Goal: Information Seeking & Learning: Compare options

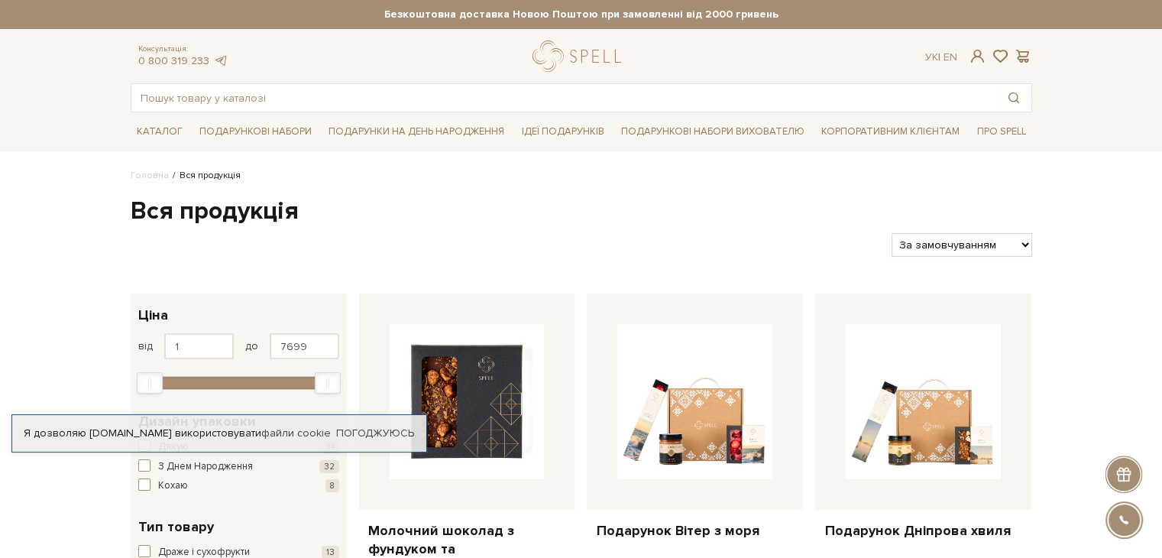
click at [975, 241] on select "За замовчуванням За Ціною (зростання) За Ціною (зменшення) Новинки За популярні…" at bounding box center [961, 245] width 140 height 24
select select "[URL][DOMAIN_NAME]"
click at [891, 233] on select "За замовчуванням За Ціною (зростання) За Ціною (зменшення) Новинки За популярні…" at bounding box center [961, 245] width 140 height 24
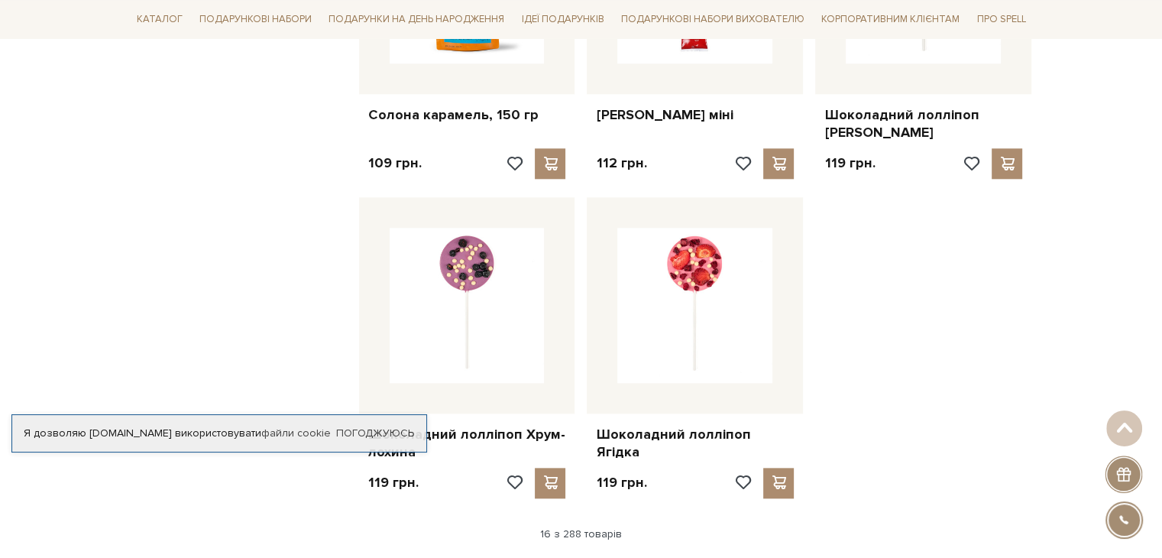
scroll to position [1833, 0]
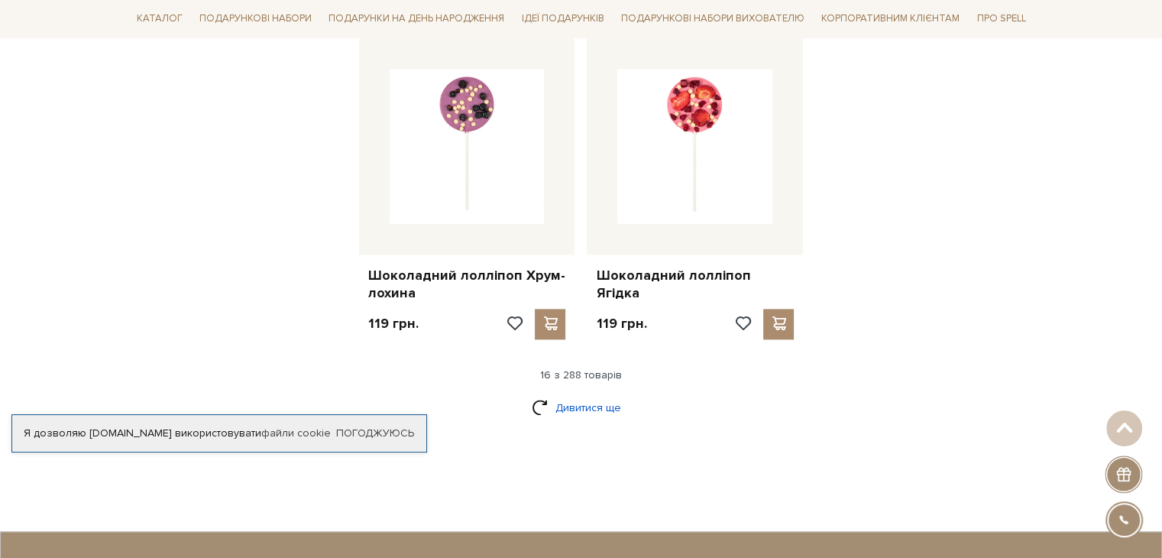
click at [587, 394] on link "Дивитися ще" at bounding box center [581, 407] width 99 height 27
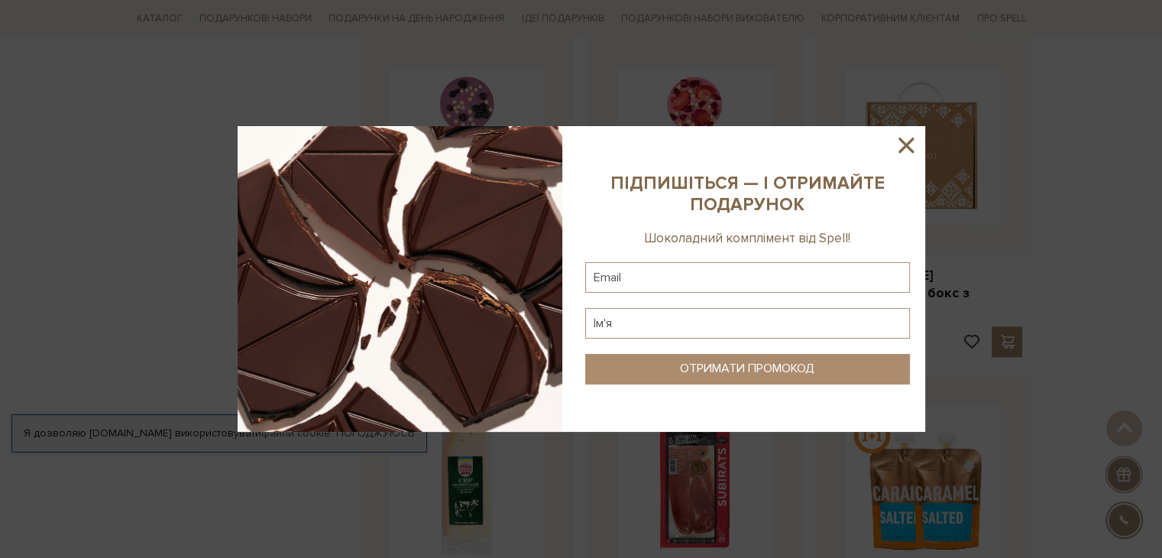
click at [901, 152] on icon at bounding box center [906, 145] width 26 height 26
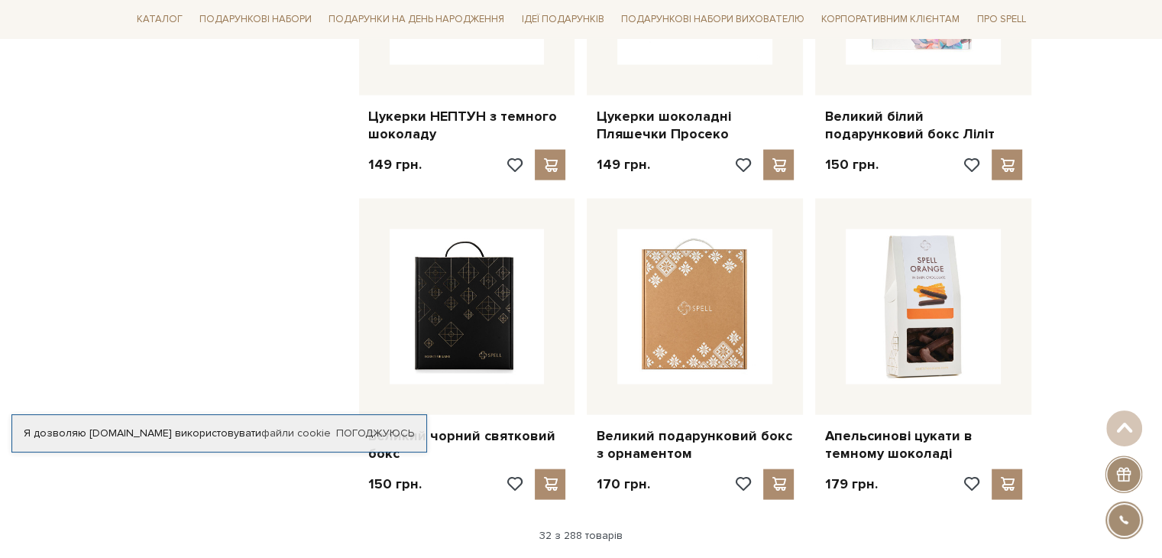
scroll to position [3437, 0]
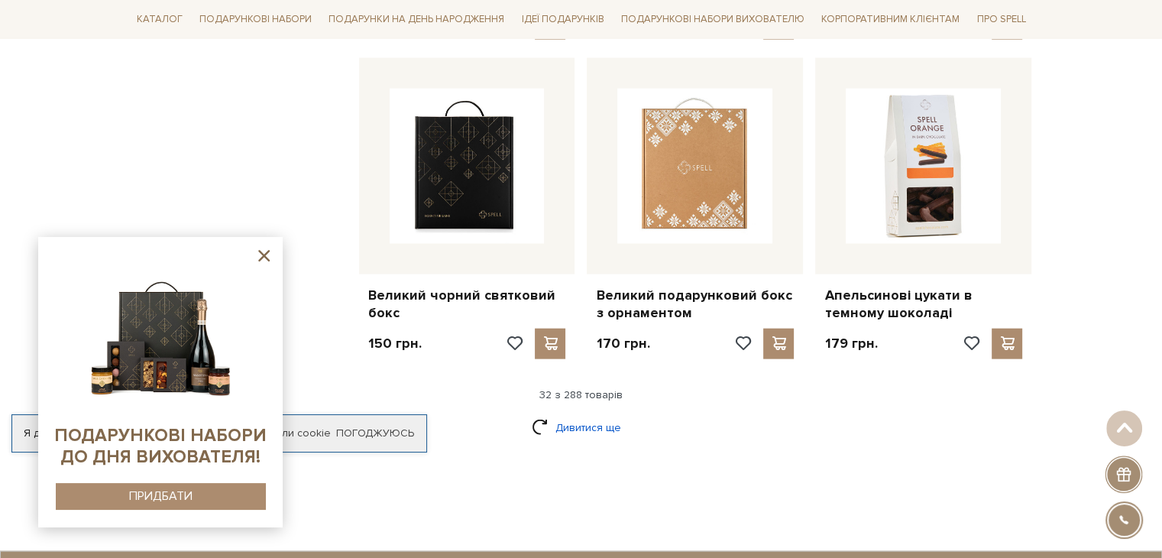
click at [560, 414] on link "Дивитися ще" at bounding box center [581, 427] width 99 height 27
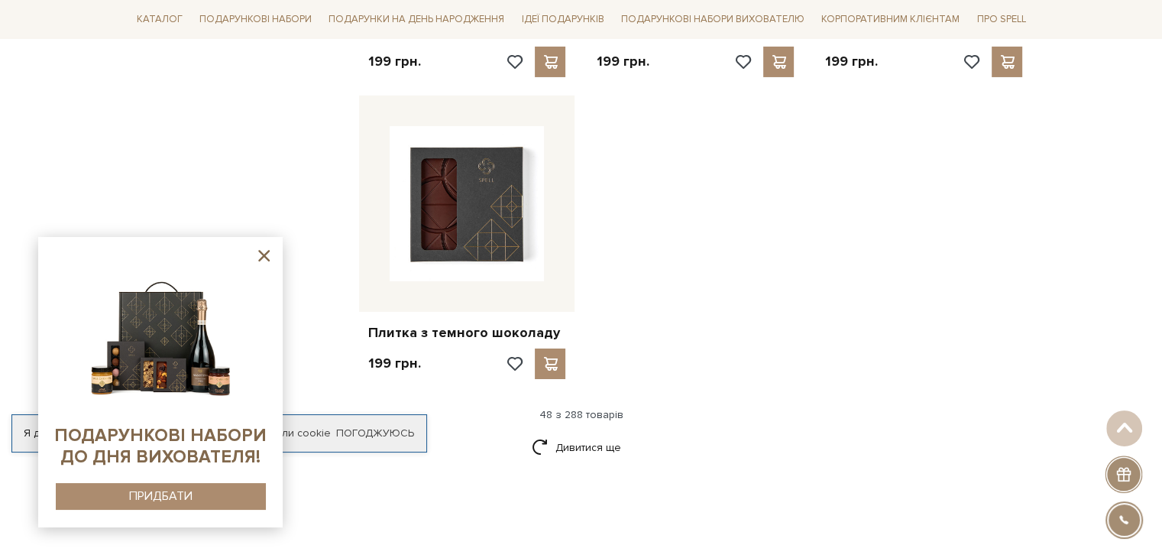
scroll to position [5422, 0]
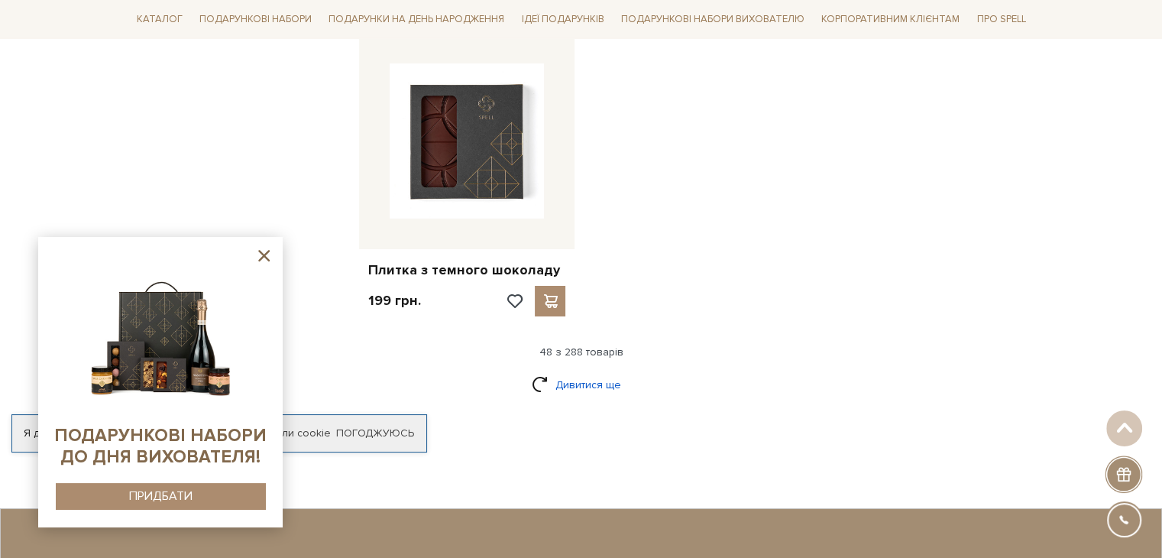
click at [596, 371] on link "Дивитися ще" at bounding box center [581, 384] width 99 height 27
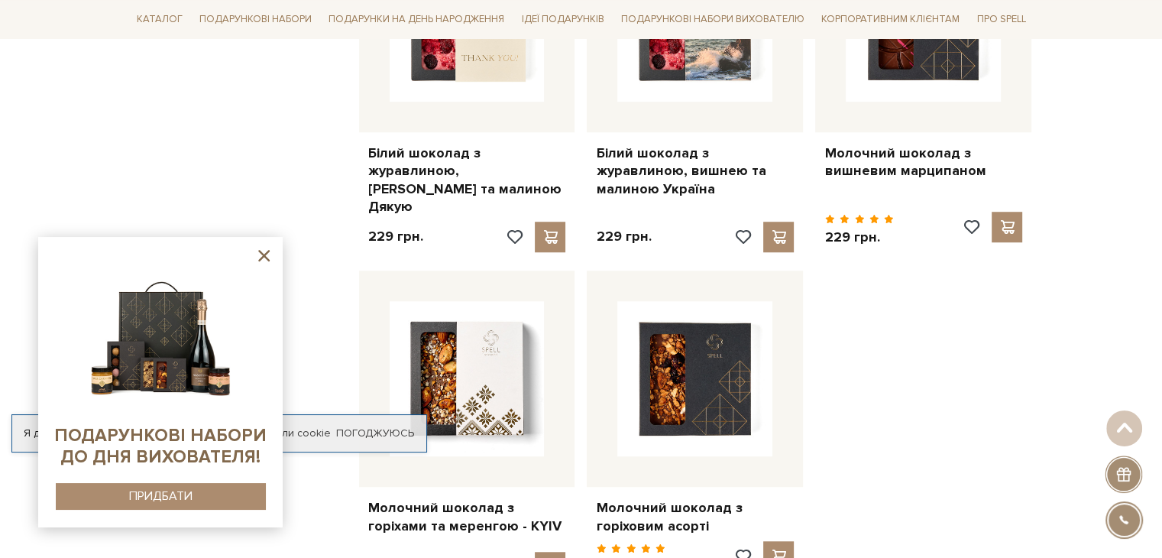
scroll to position [7102, 0]
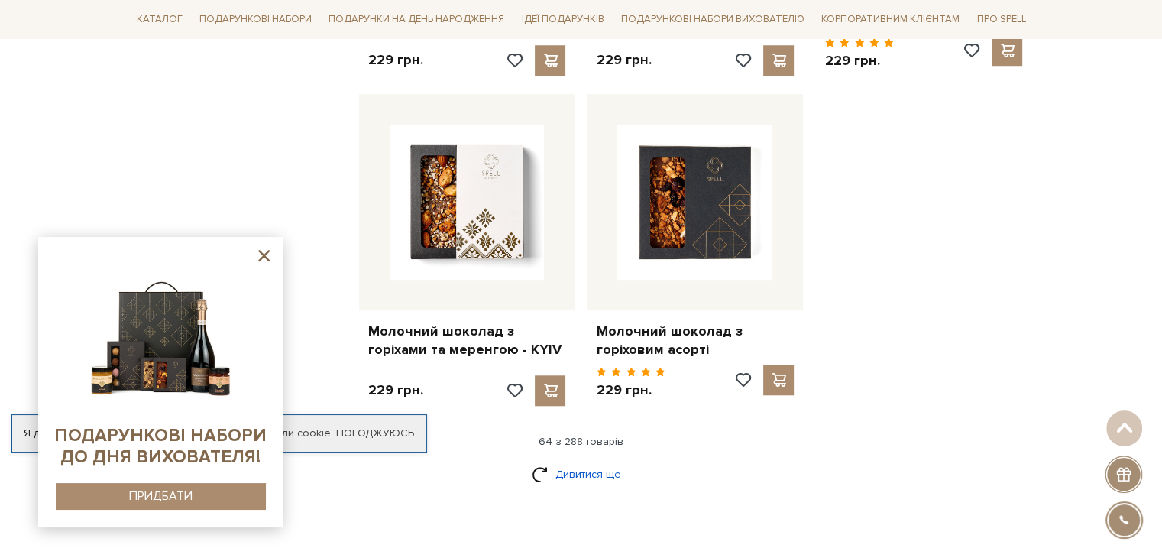
click at [560, 461] on link "Дивитися ще" at bounding box center [581, 474] width 99 height 27
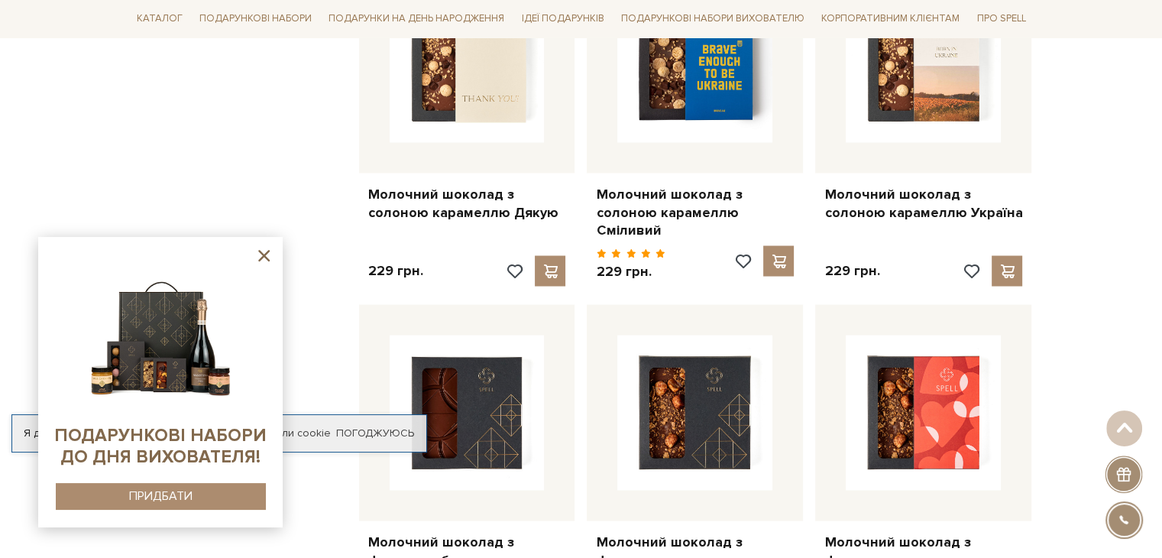
scroll to position [8706, 0]
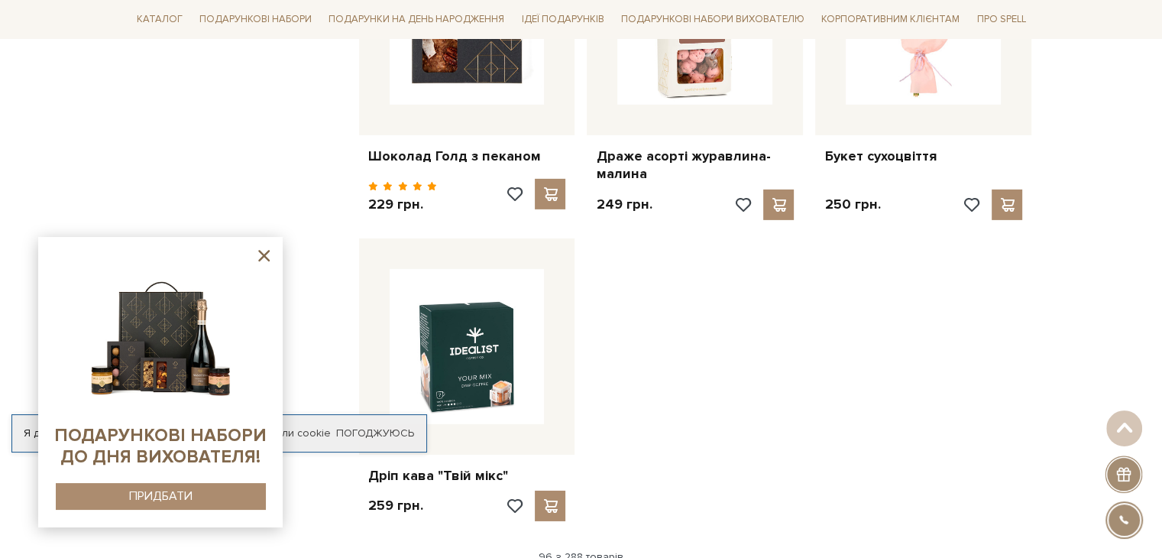
scroll to position [10692, 0]
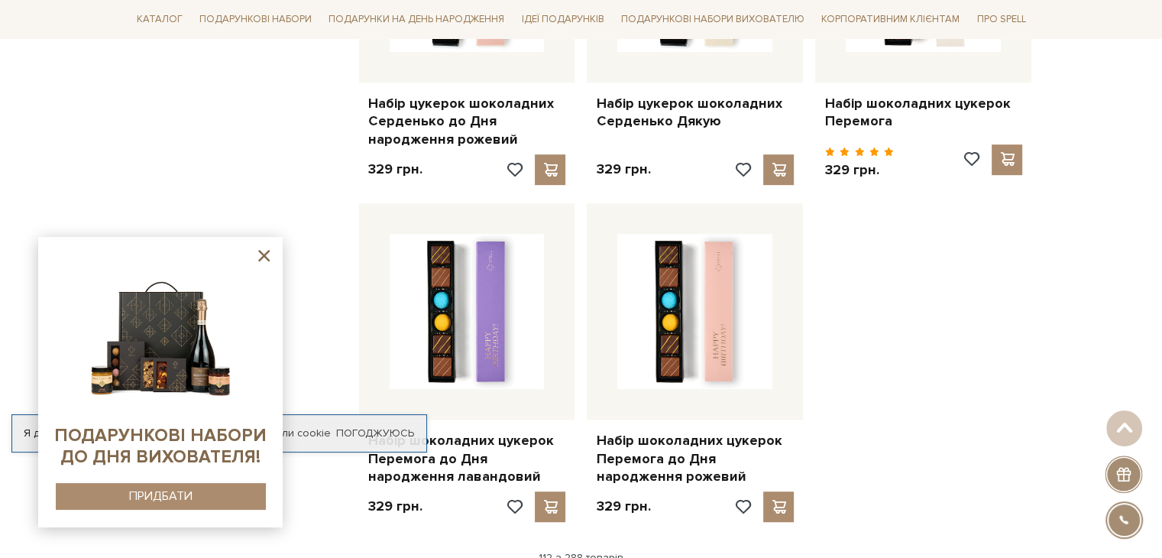
scroll to position [12525, 0]
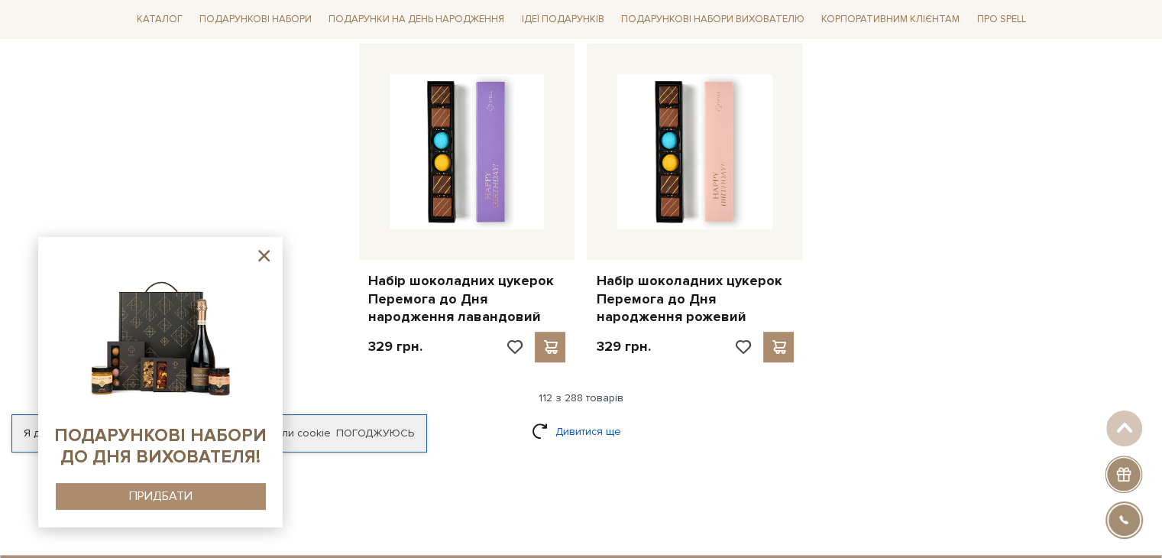
click at [554, 418] on link "Дивитися ще" at bounding box center [581, 431] width 99 height 27
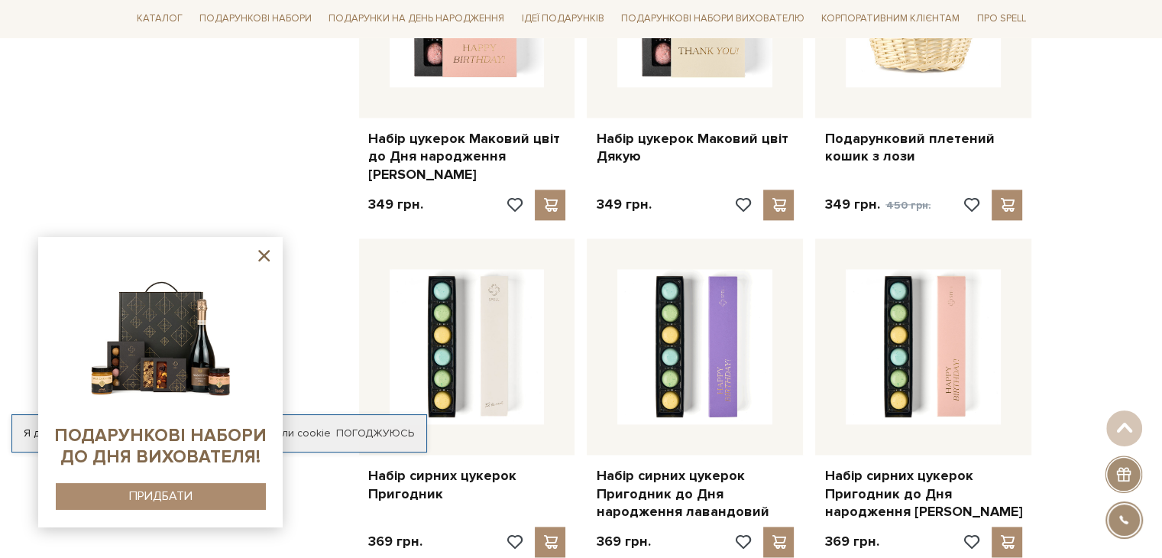
scroll to position [13976, 0]
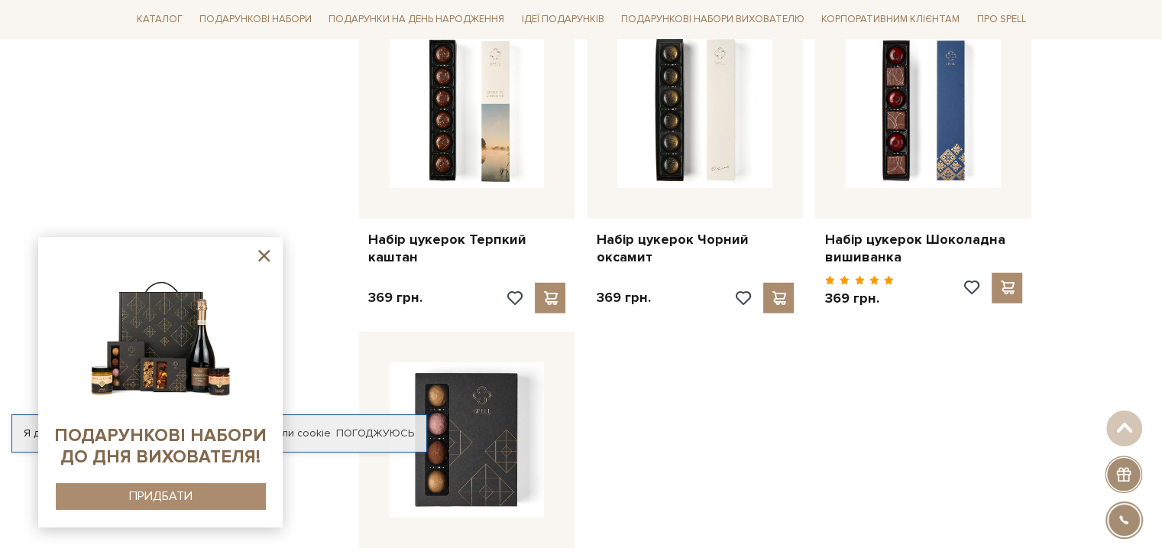
scroll to position [15961, 0]
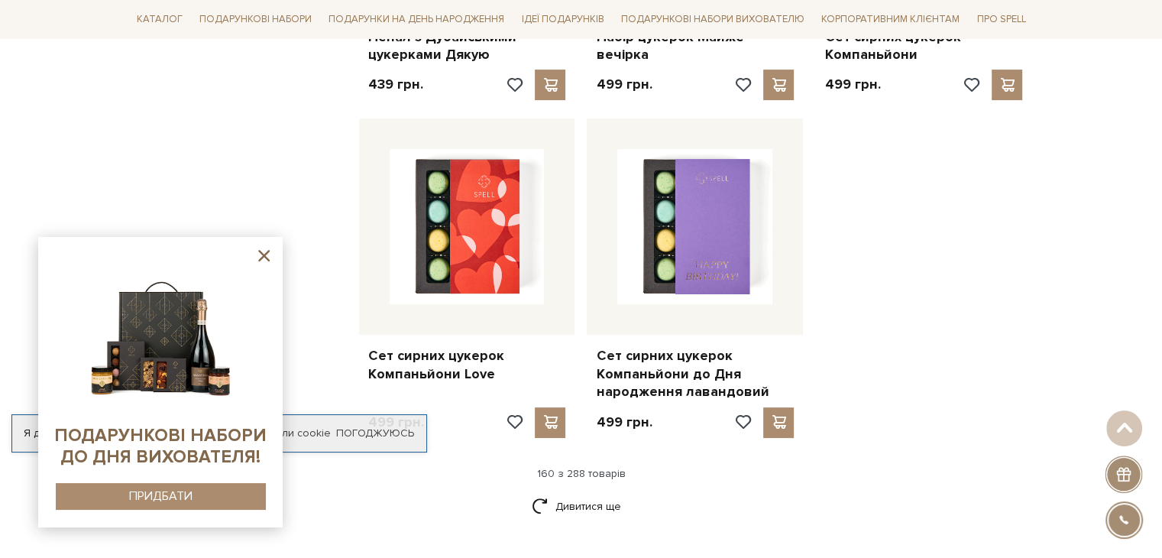
scroll to position [17871, 0]
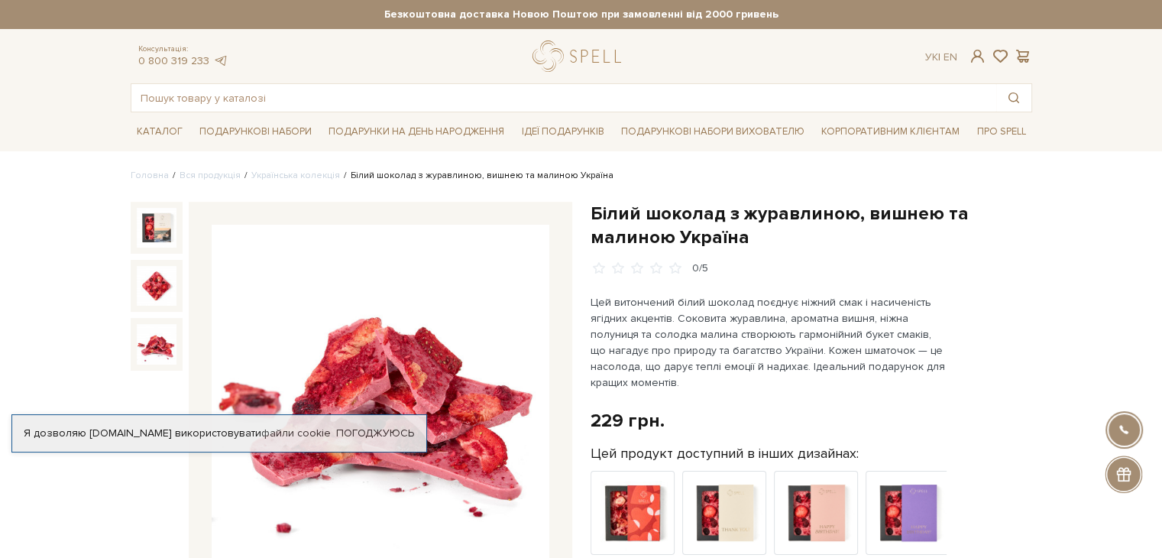
click at [153, 339] on img at bounding box center [157, 344] width 40 height 40
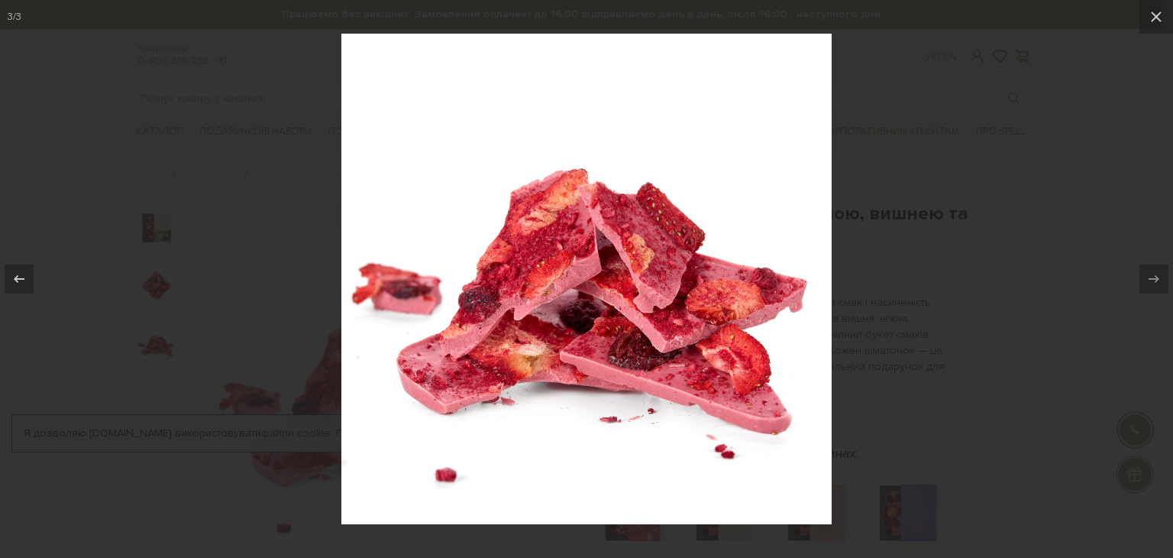
click at [958, 255] on div at bounding box center [586, 279] width 1173 height 558
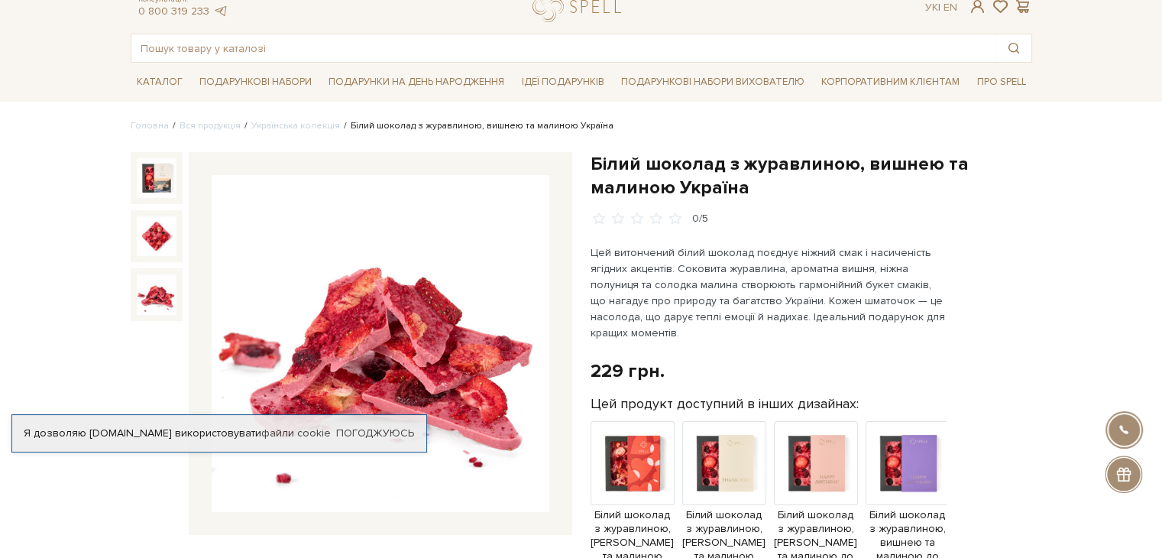
scroll to position [76, 0]
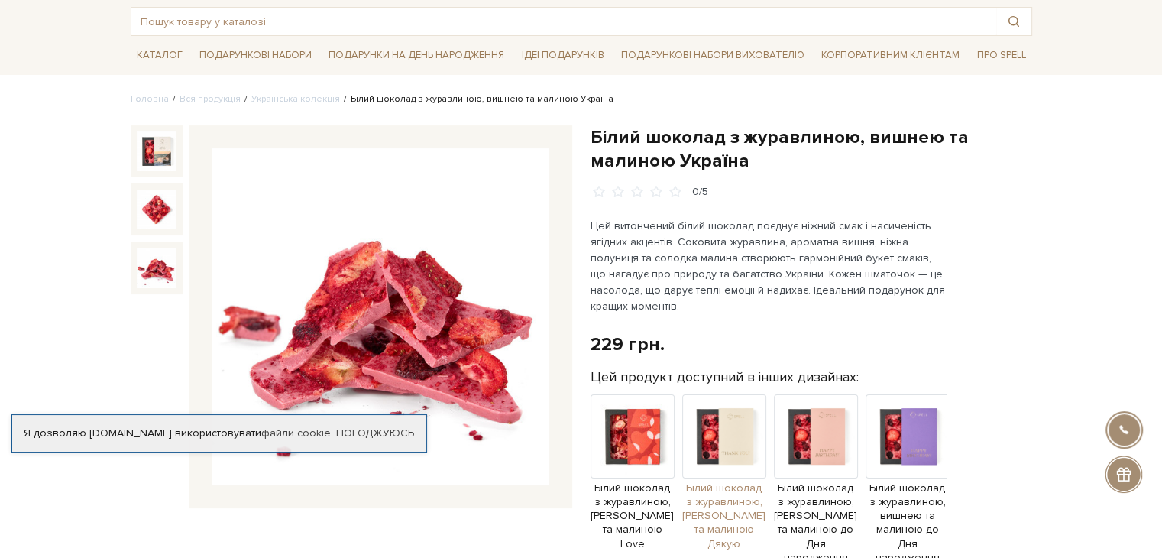
click at [711, 432] on img at bounding box center [724, 436] width 84 height 84
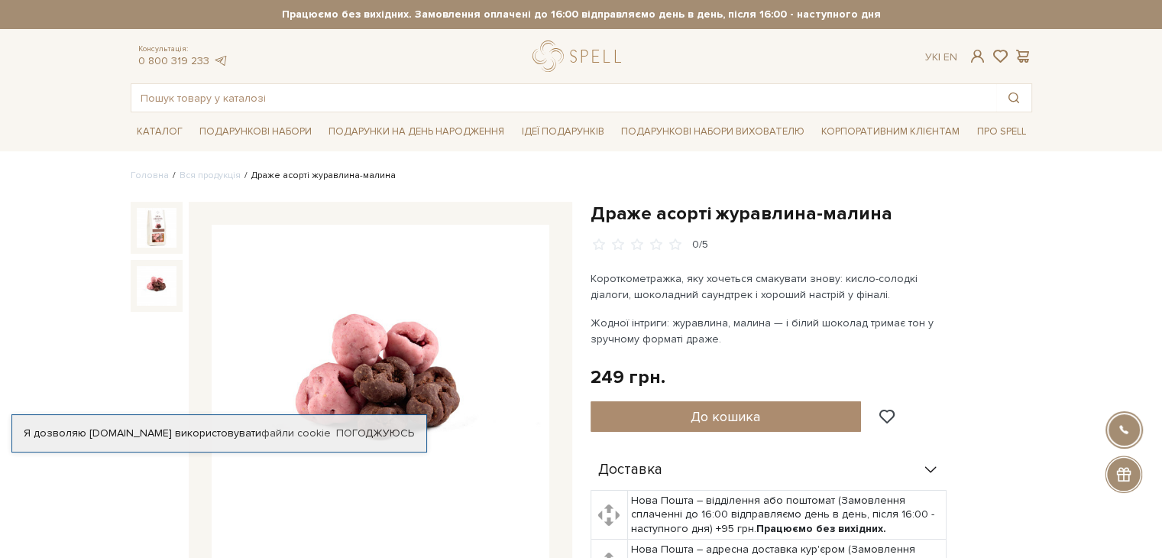
click at [154, 291] on img at bounding box center [157, 286] width 40 height 40
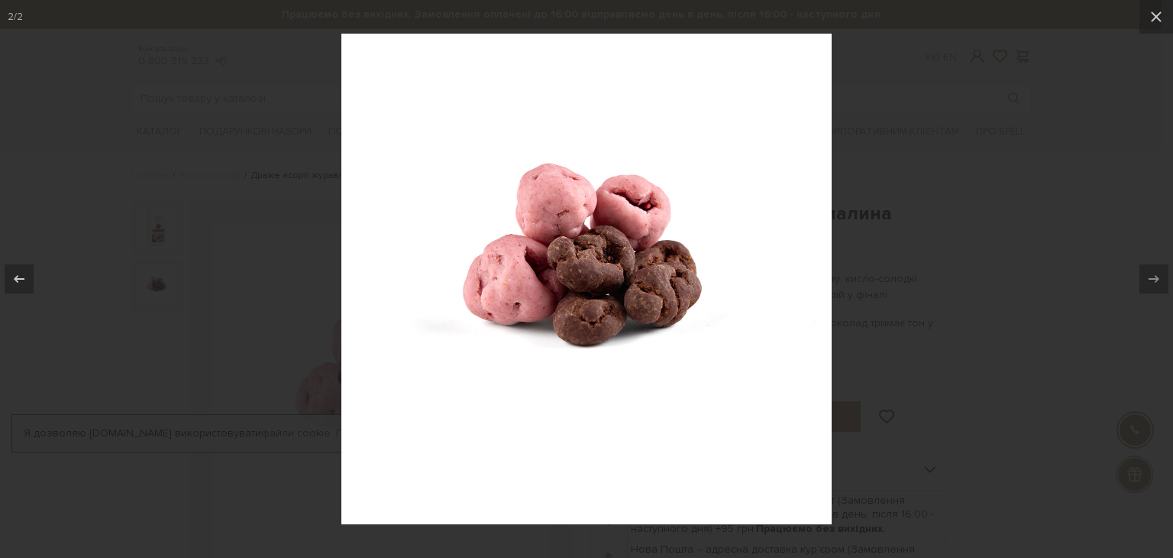
click at [970, 352] on div at bounding box center [586, 279] width 1173 height 558
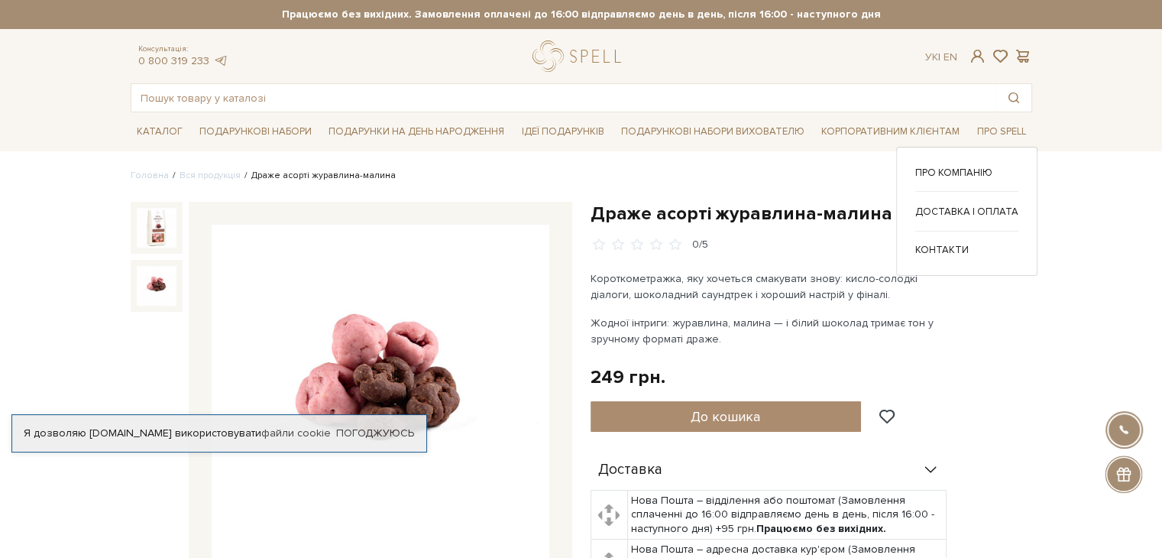
scroll to position [382, 0]
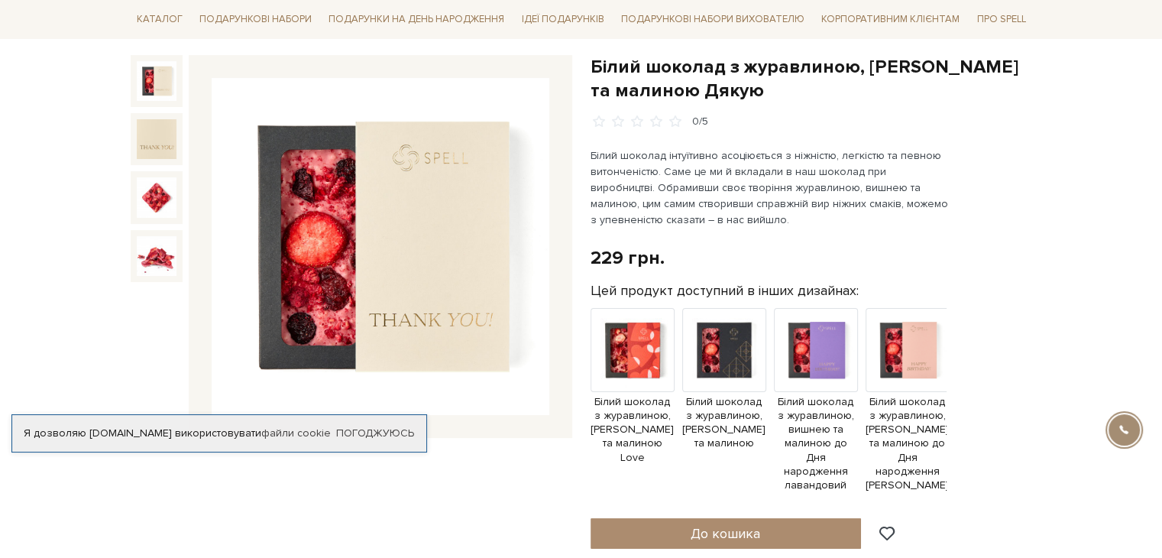
scroll to position [153, 0]
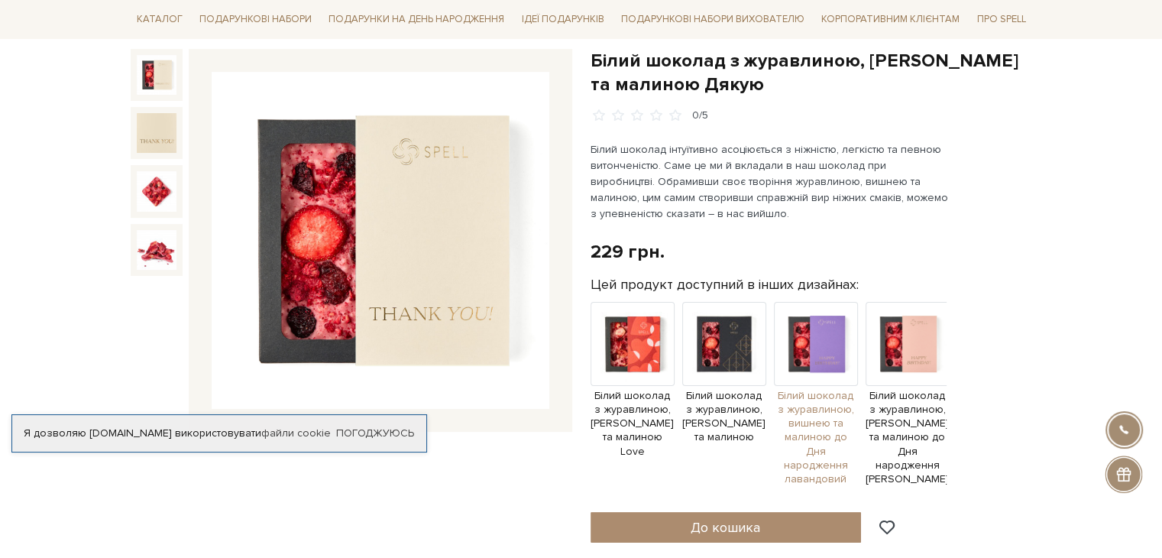
click at [850, 339] on img at bounding box center [816, 344] width 84 height 84
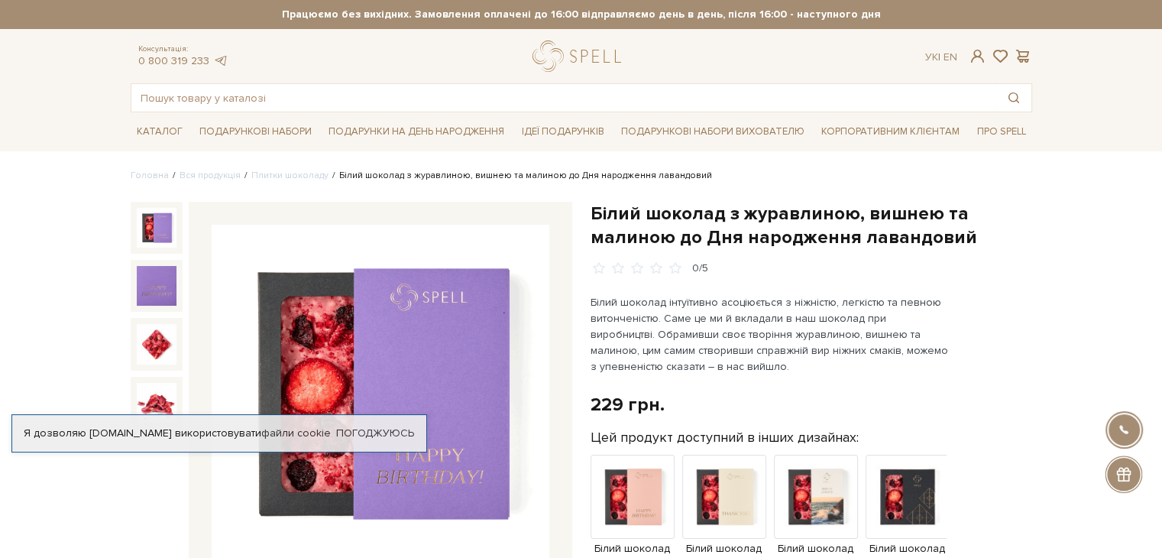
scroll to position [229, 0]
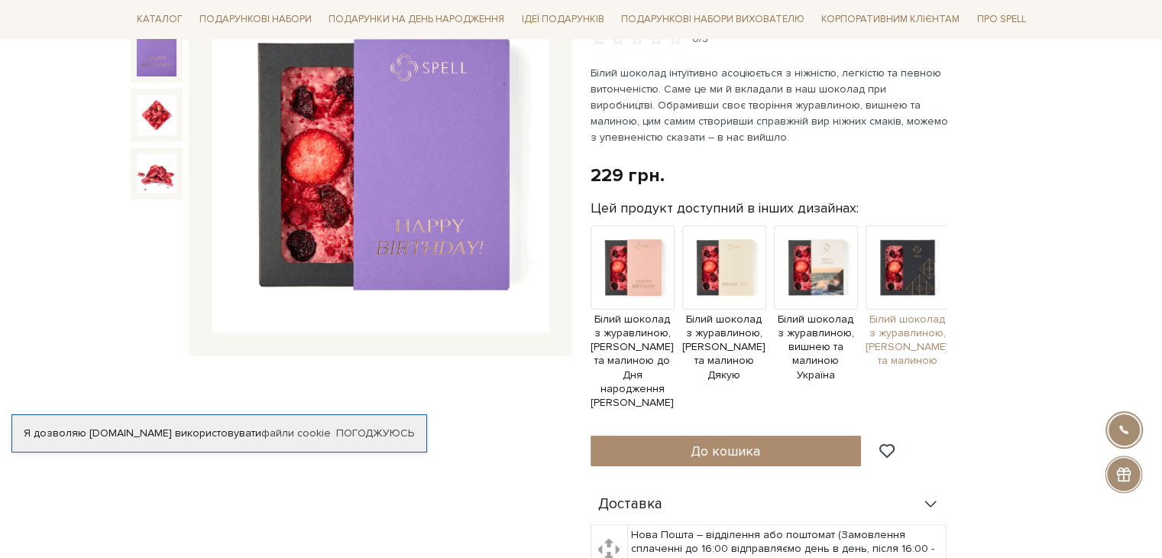
click at [910, 270] on img at bounding box center [907, 267] width 84 height 84
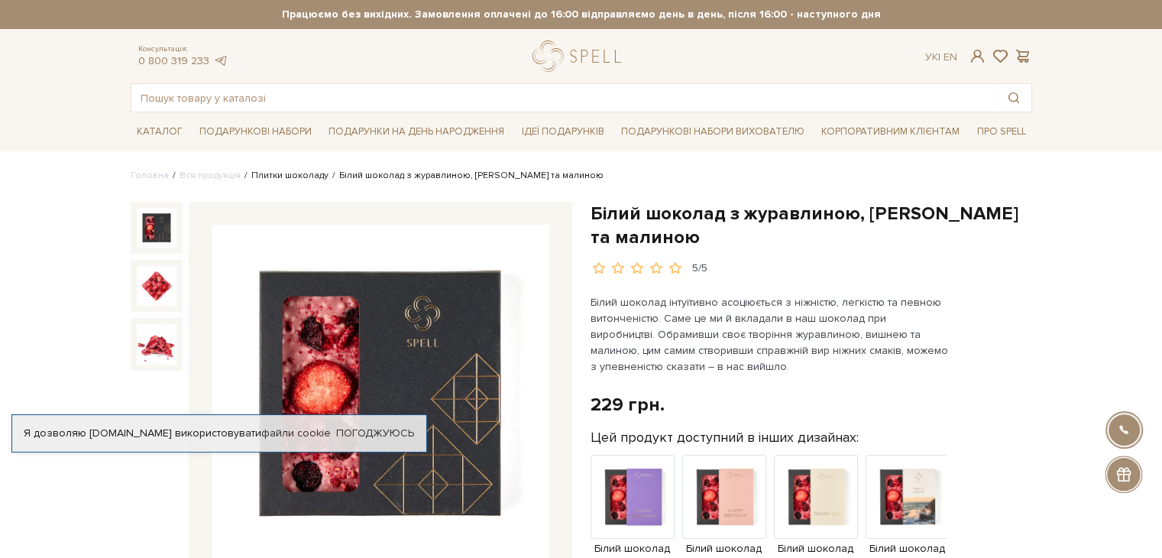
click at [302, 177] on link "Плитки шоколаду" at bounding box center [289, 175] width 77 height 11
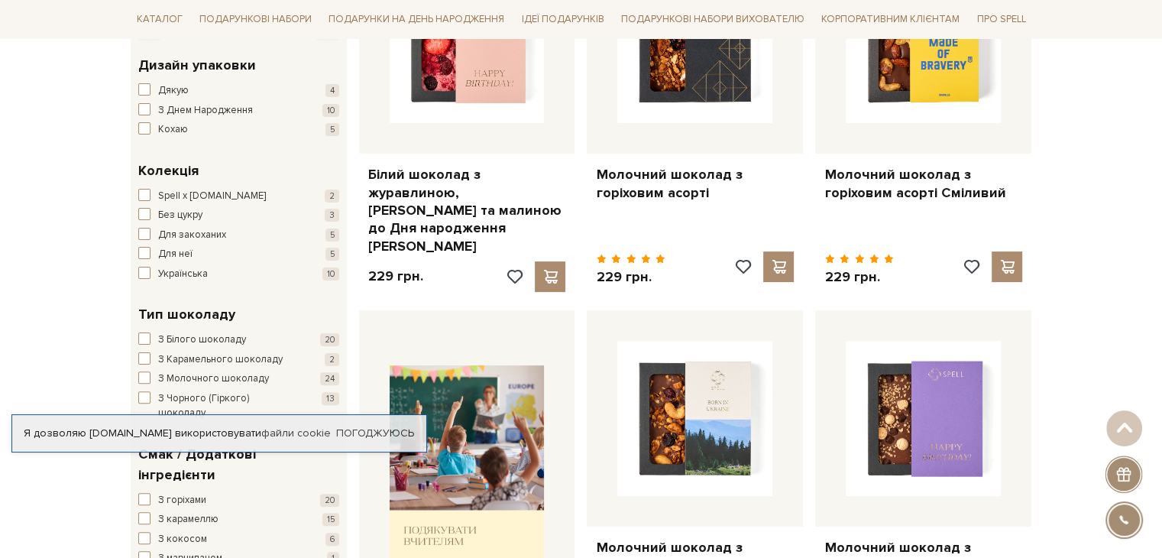
scroll to position [382, 0]
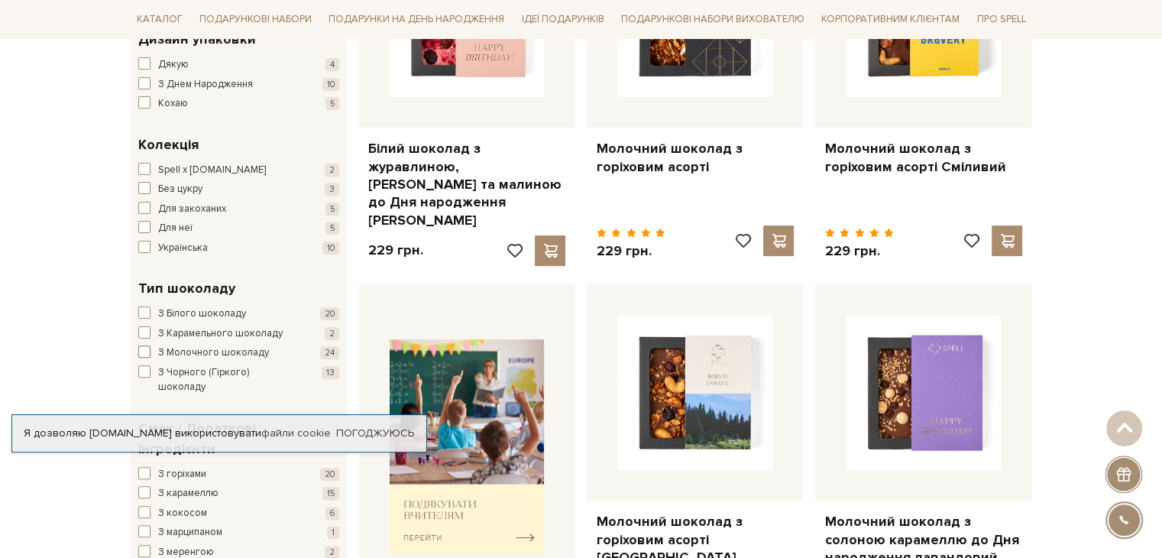
click at [241, 350] on span "З Молочного шоколаду" at bounding box center [213, 352] width 111 height 15
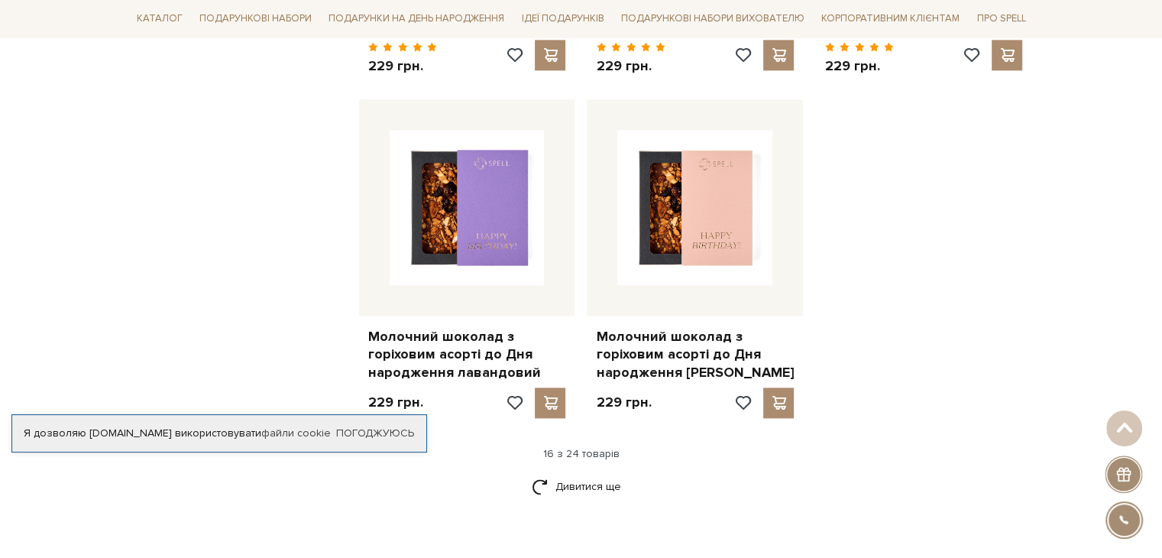
scroll to position [2062, 0]
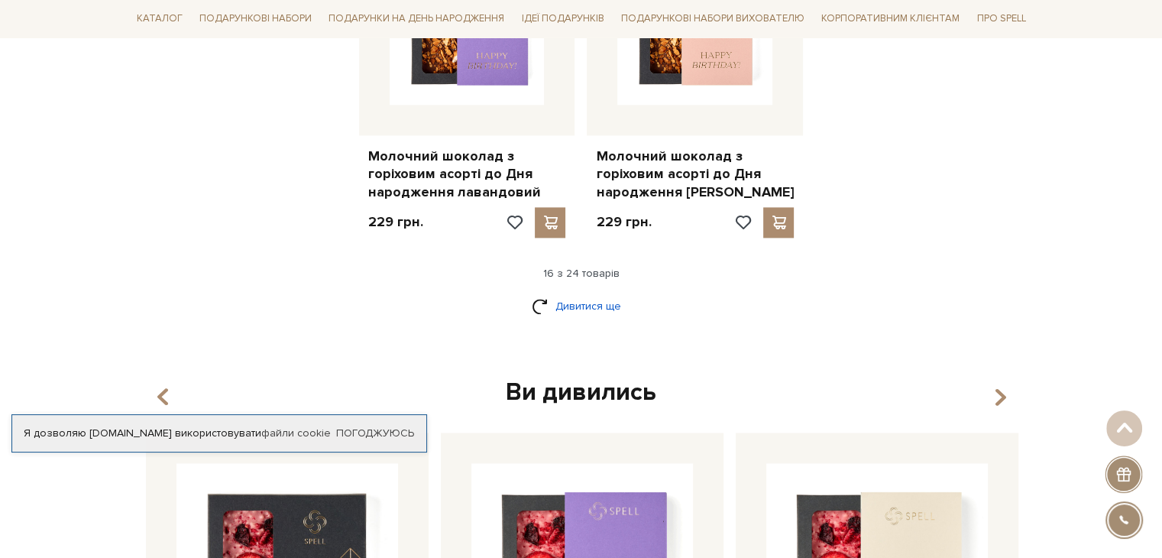
click at [561, 292] on link "Дивитися ще" at bounding box center [581, 305] width 99 height 27
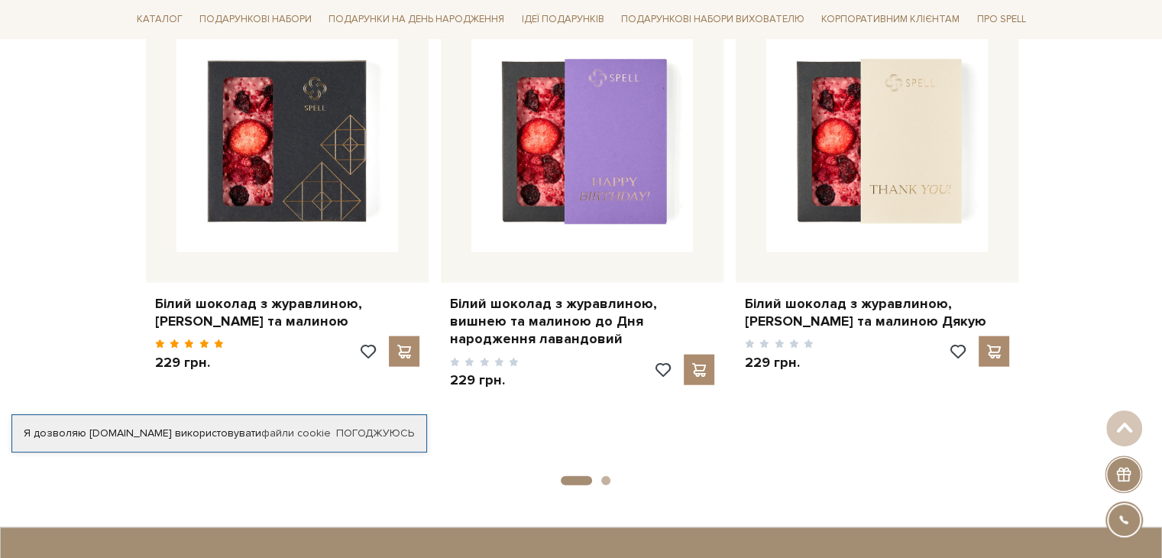
scroll to position [3437, 0]
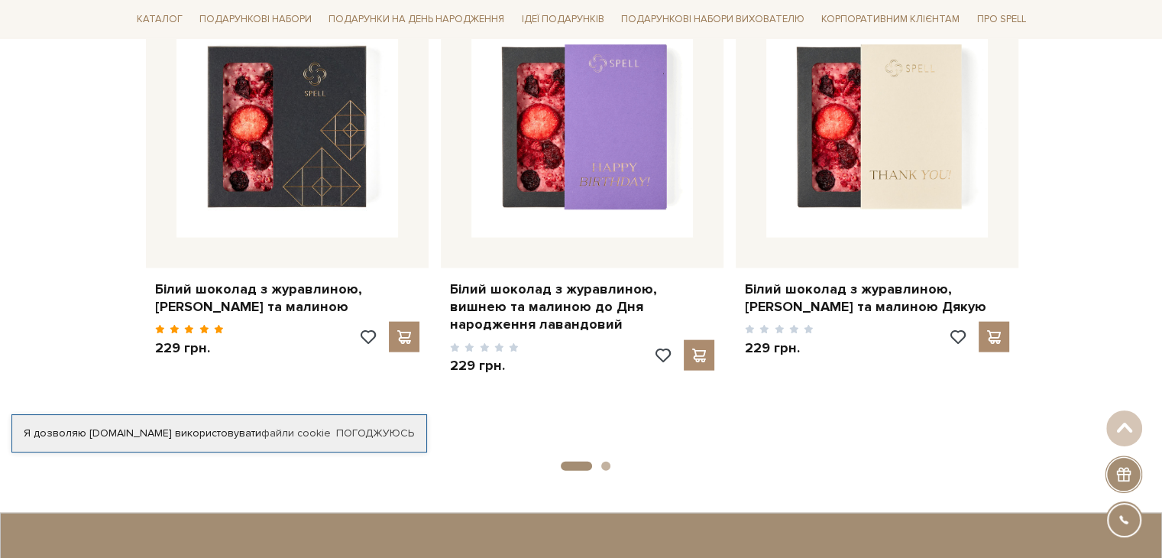
click at [604, 461] on button "2" at bounding box center [605, 465] width 9 height 9
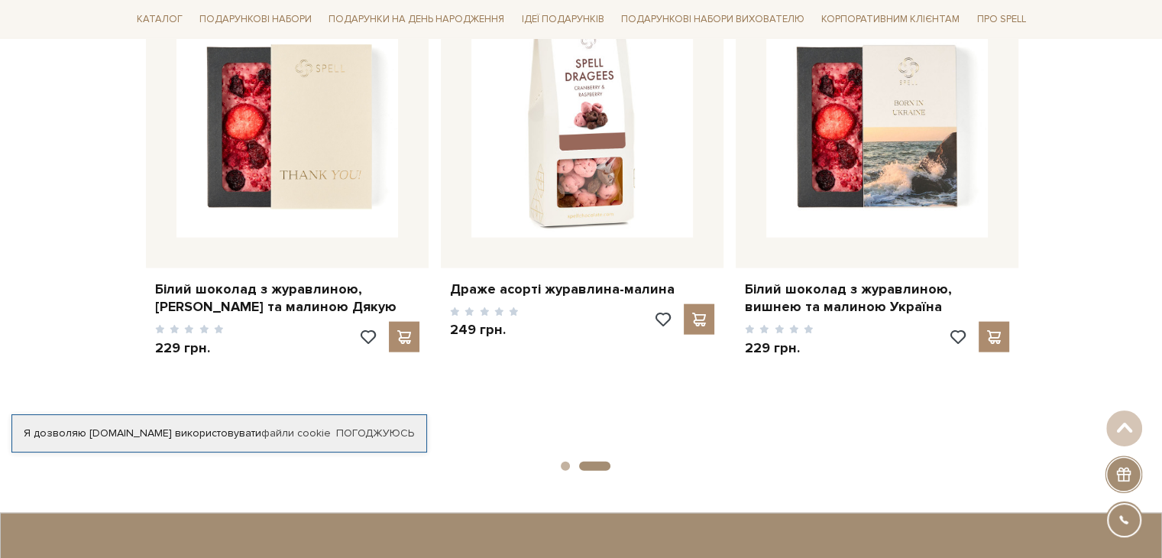
scroll to position [3360, 0]
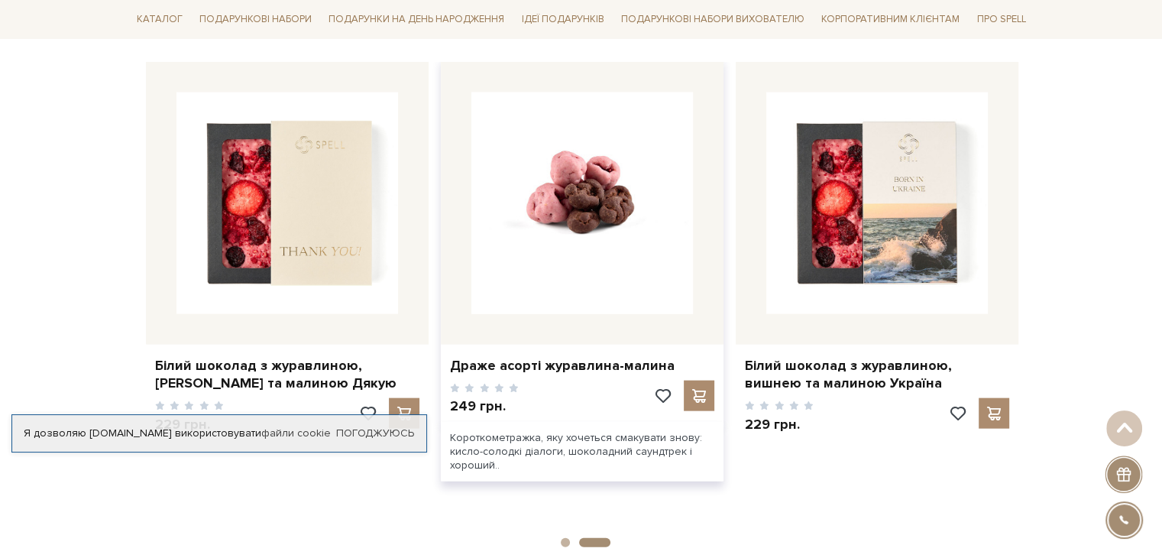
click at [588, 208] on img at bounding box center [581, 202] width 221 height 221
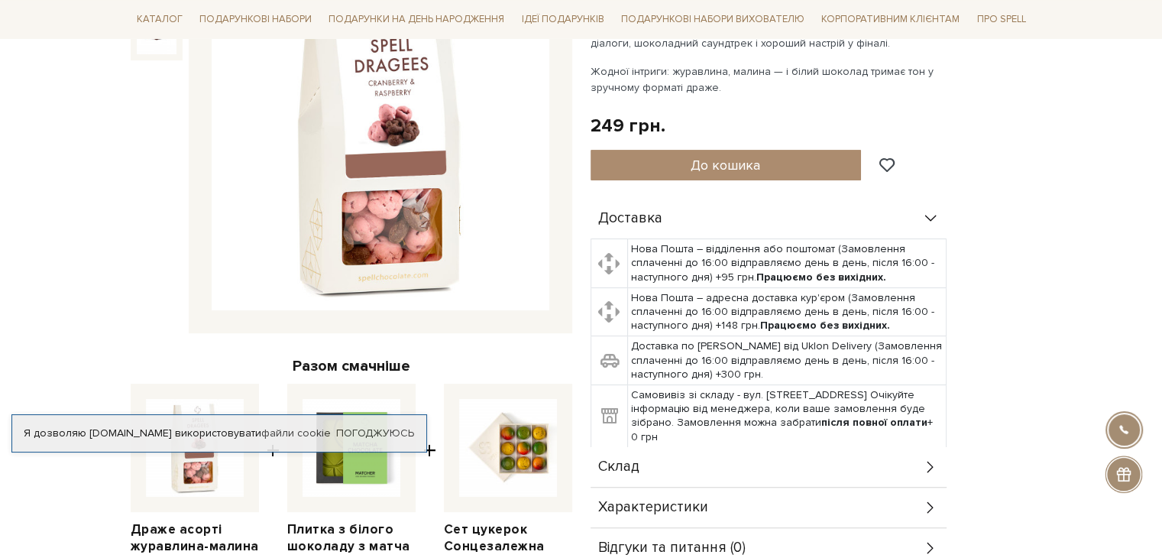
scroll to position [382, 0]
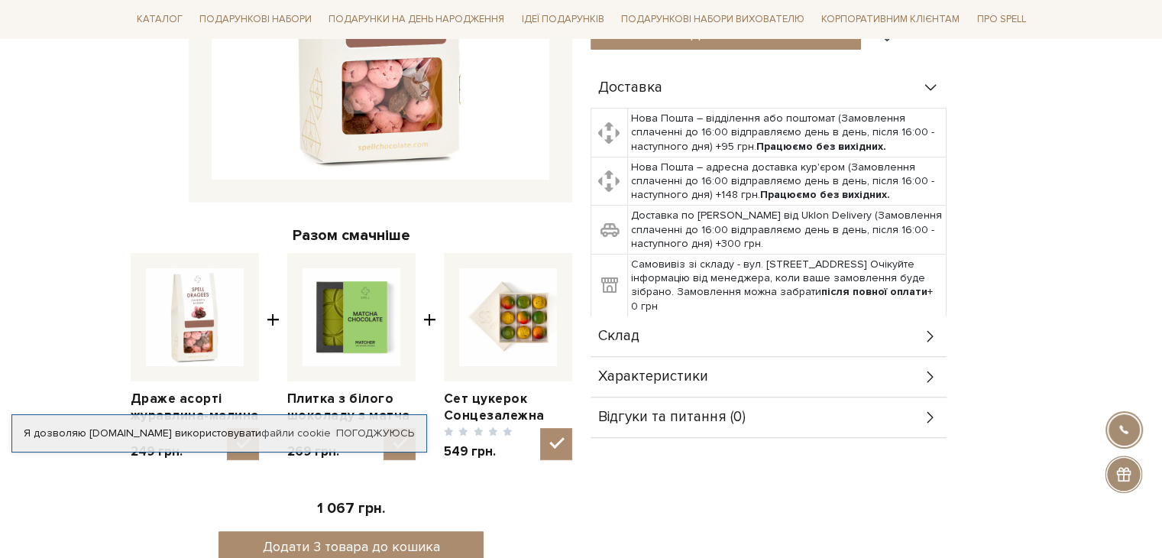
click at [522, 340] on img at bounding box center [508, 317] width 98 height 98
click at [540, 428] on input "checkbox" at bounding box center [556, 444] width 32 height 32
checkbox input "false"
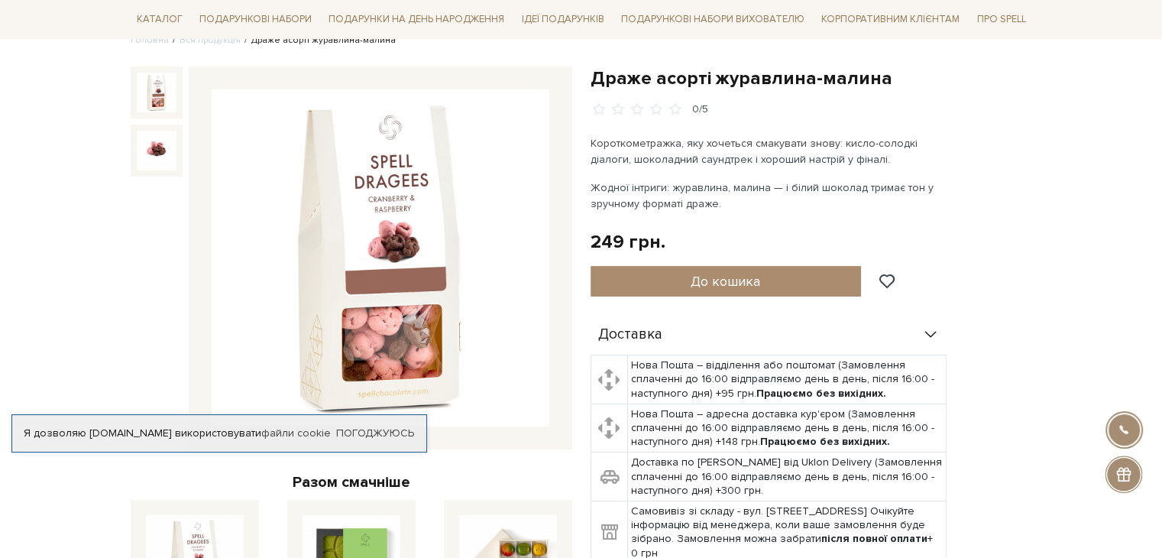
scroll to position [0, 0]
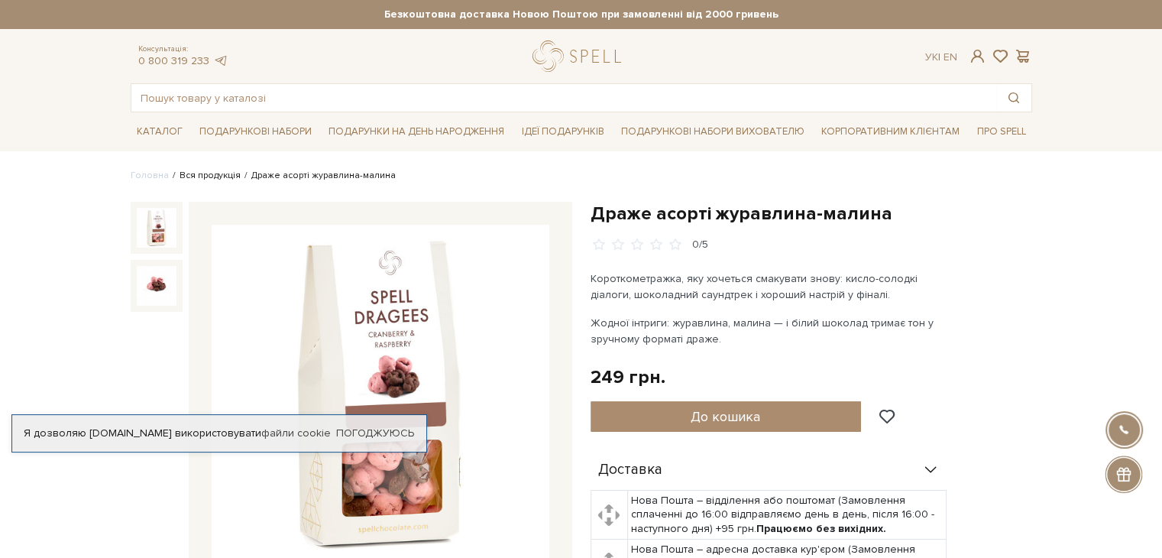
click at [201, 180] on link "Вся продукція" at bounding box center [209, 175] width 61 height 11
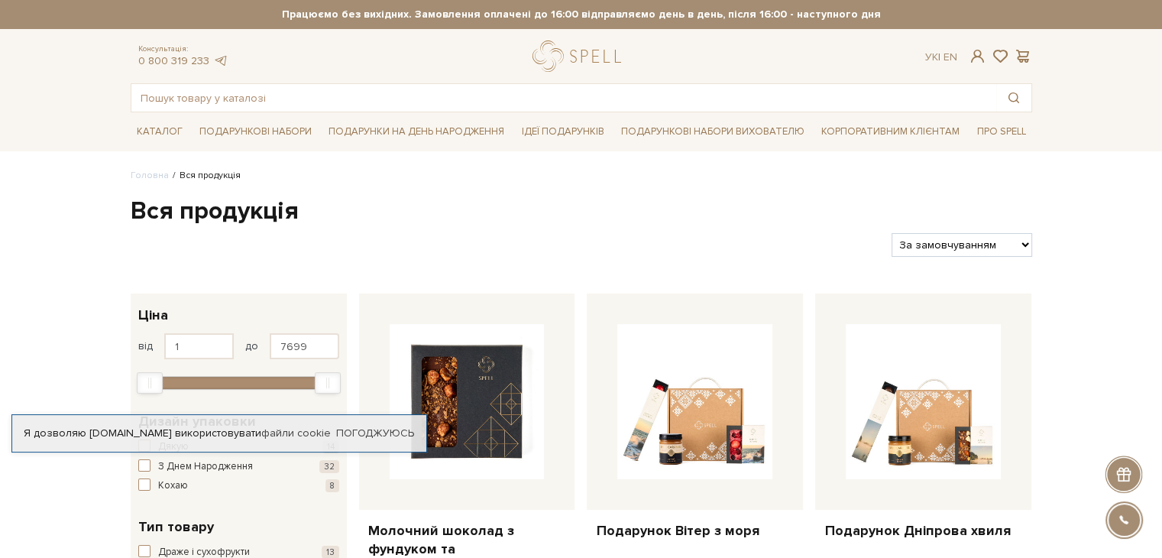
click at [984, 242] on select "За замовчуванням За Ціною (зростання) За Ціною (зменшення) Новинки За популярні…" at bounding box center [961, 245] width 140 height 24
select select "[URL][DOMAIN_NAME]"
click at [891, 233] on select "За замовчуванням За Ціною (зростання) За Ціною (зменшення) Новинки За популярні…" at bounding box center [961, 245] width 140 height 24
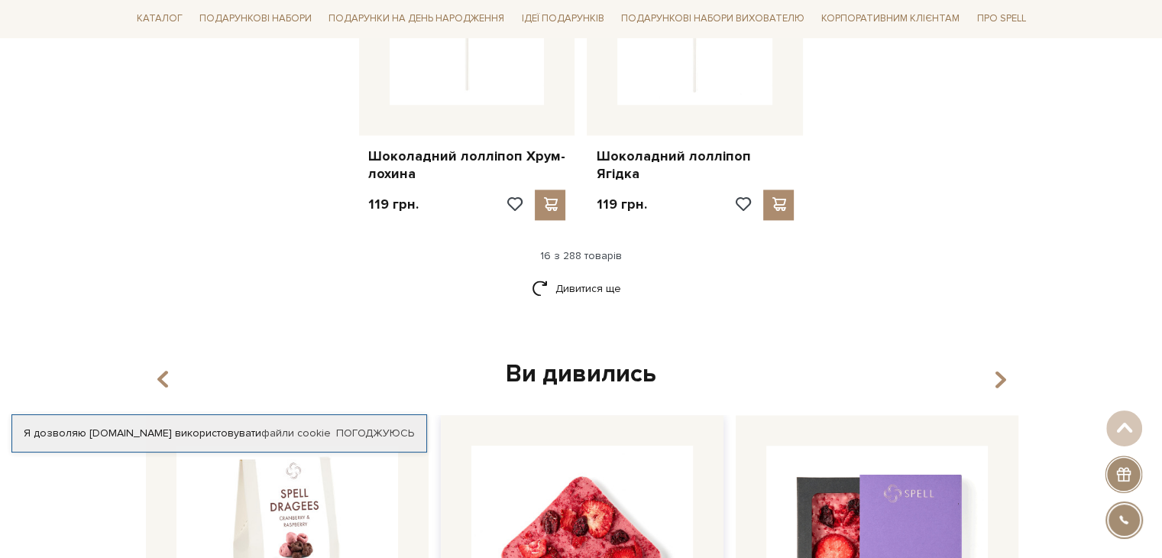
scroll to position [1724, 0]
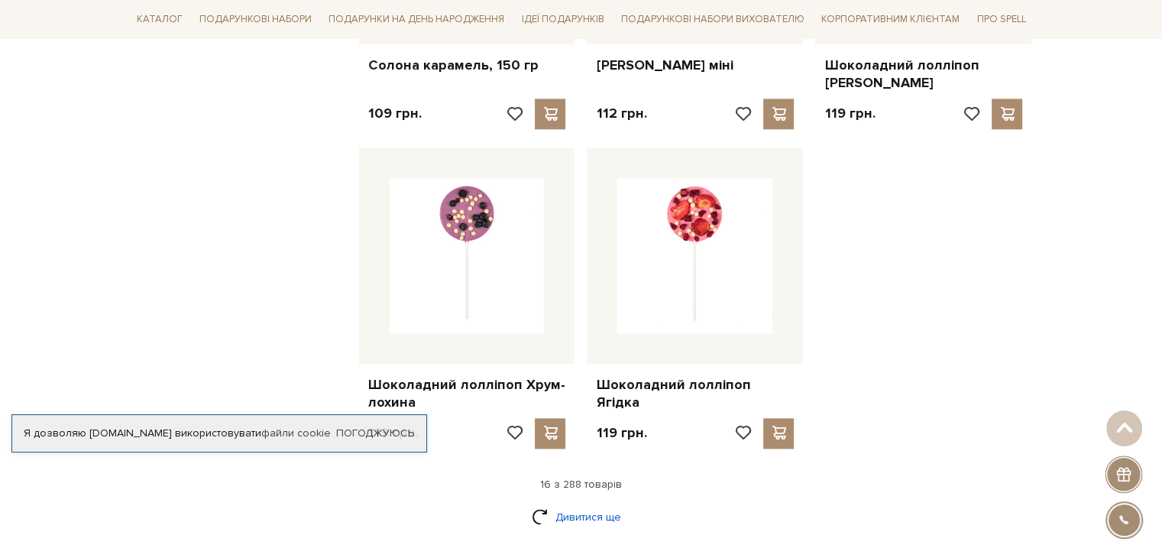
click at [580, 503] on link "Дивитися ще" at bounding box center [581, 516] width 99 height 27
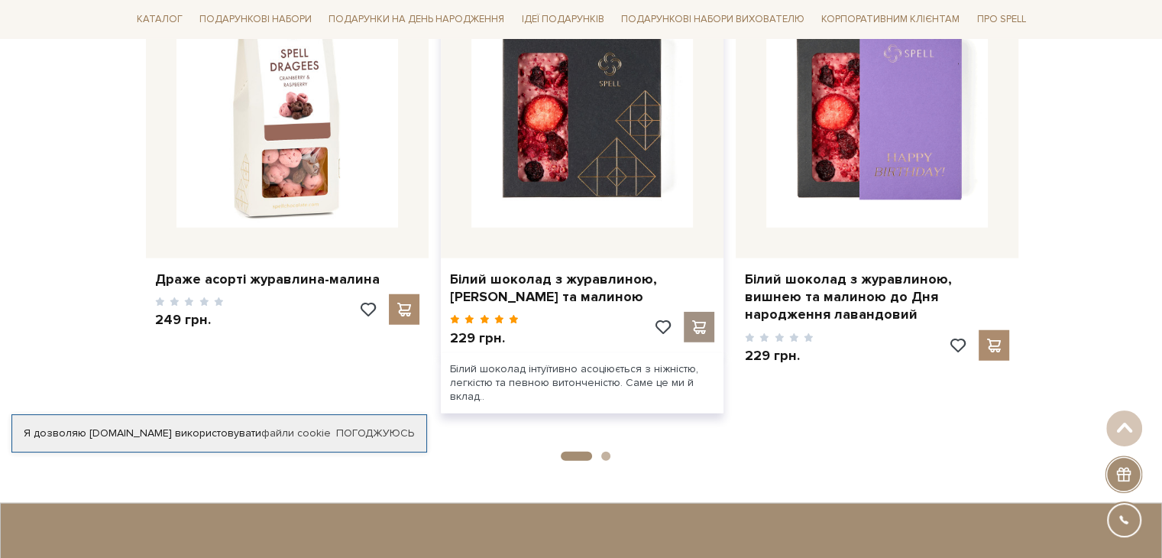
scroll to position [3557, 0]
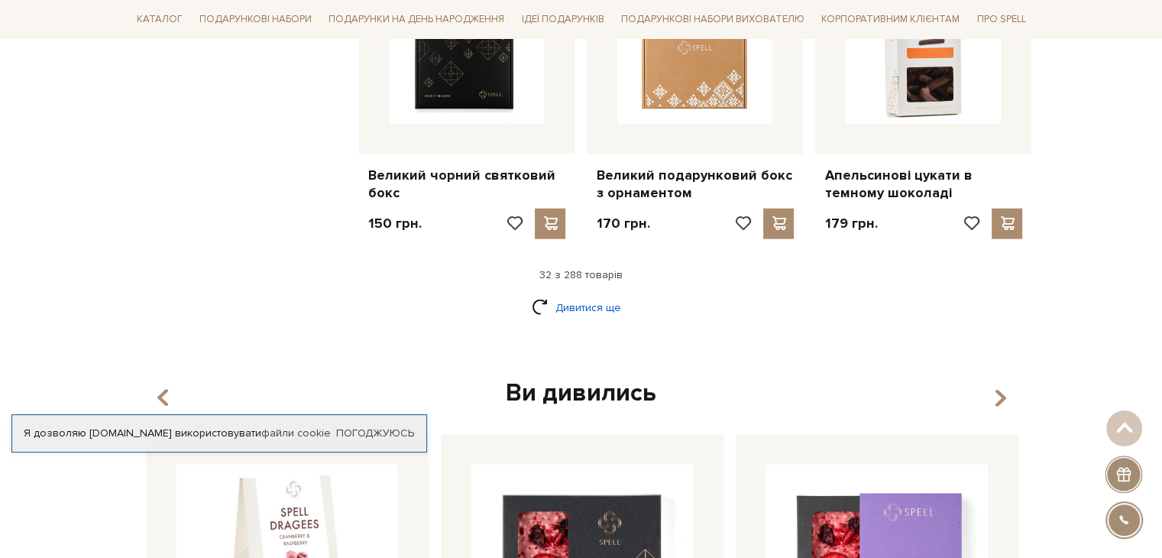
click at [599, 294] on link "Дивитися ще" at bounding box center [581, 307] width 99 height 27
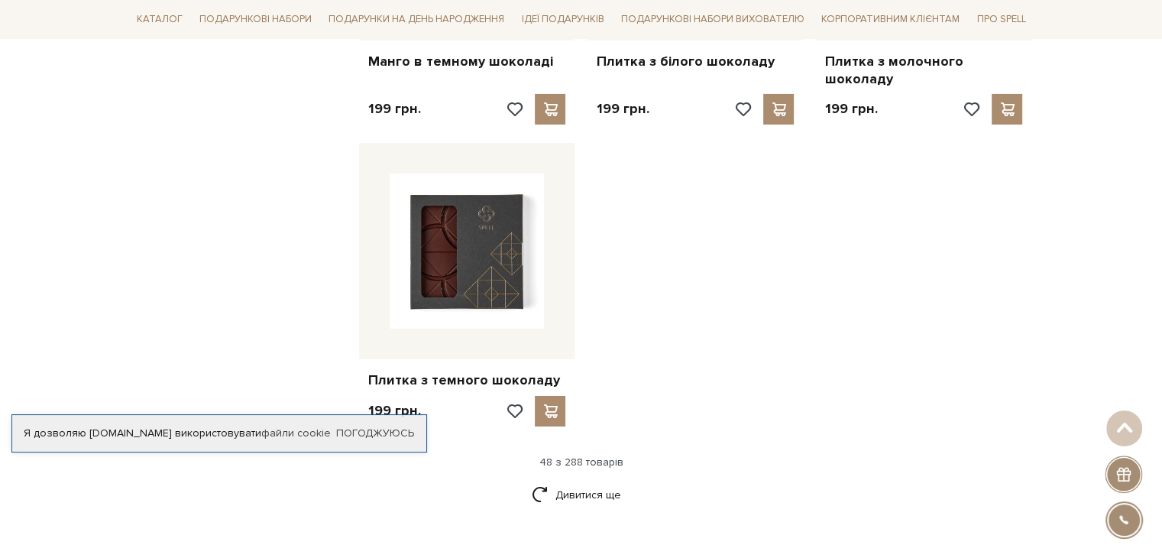
scroll to position [5313, 0]
click at [602, 480] on link "Дивитися ще" at bounding box center [581, 493] width 99 height 27
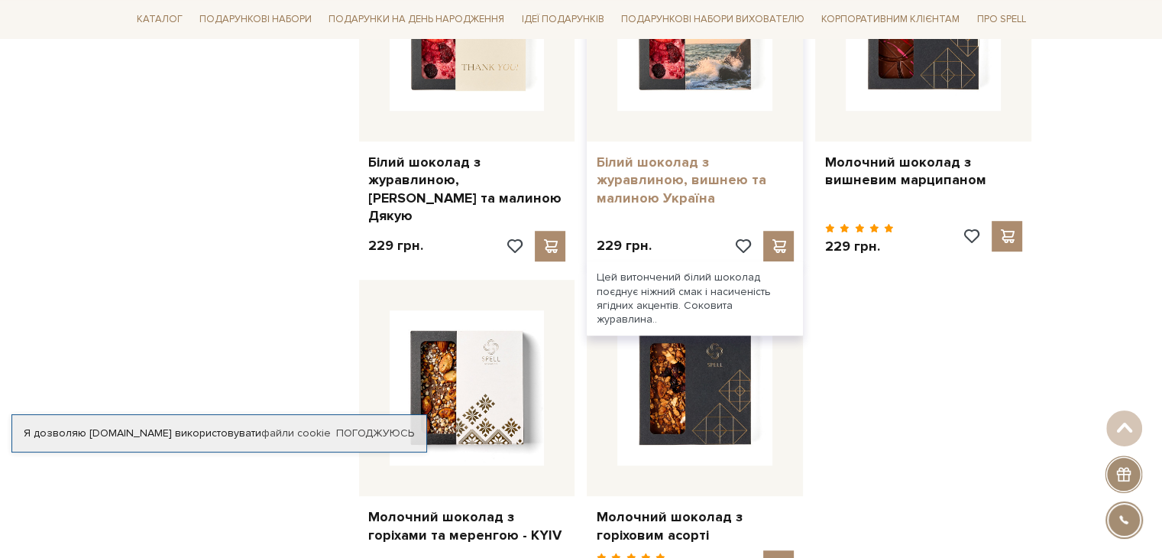
scroll to position [7146, 0]
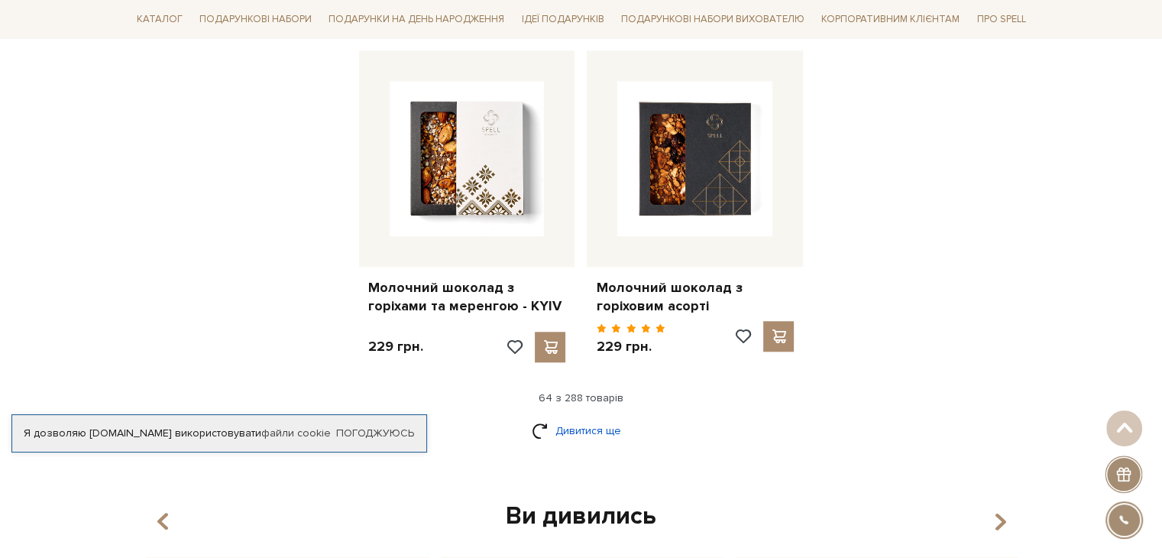
click at [622, 417] on link "Дивитися ще" at bounding box center [581, 430] width 99 height 27
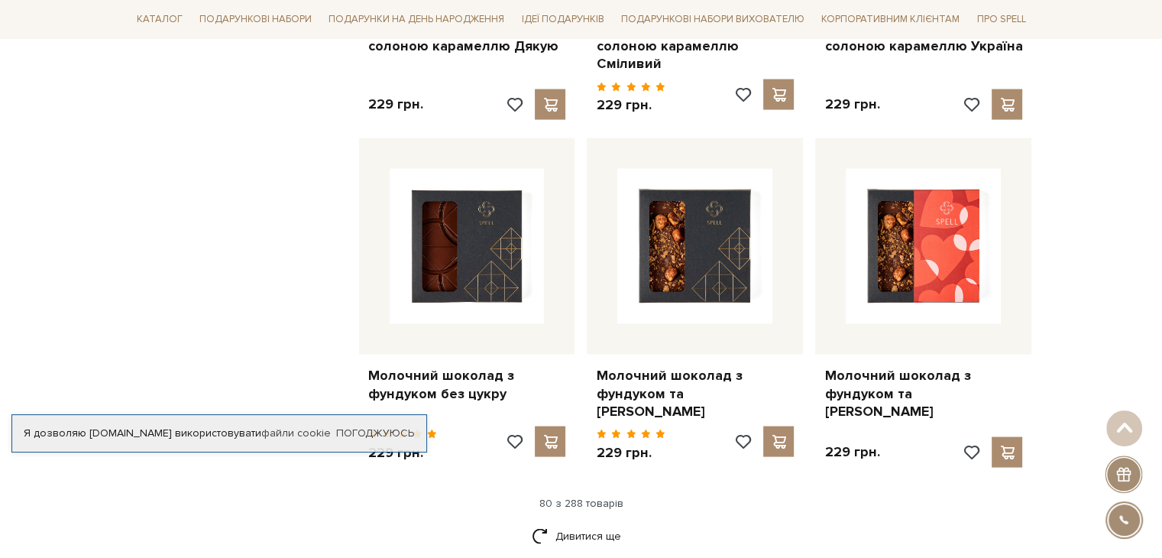
scroll to position [8826, 0]
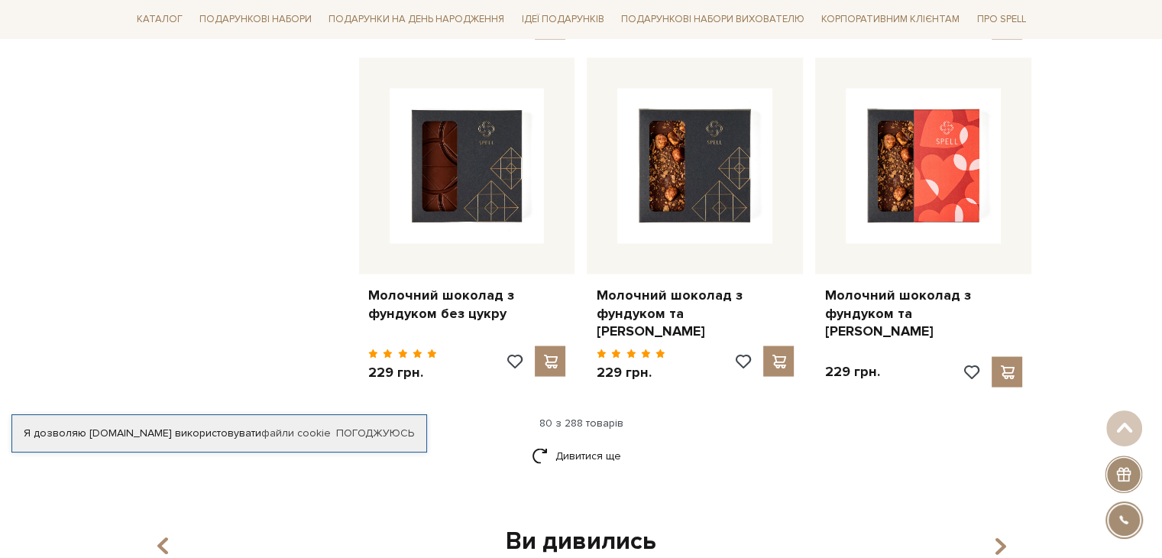
click at [605, 442] on link "Дивитися ще" at bounding box center [581, 455] width 99 height 27
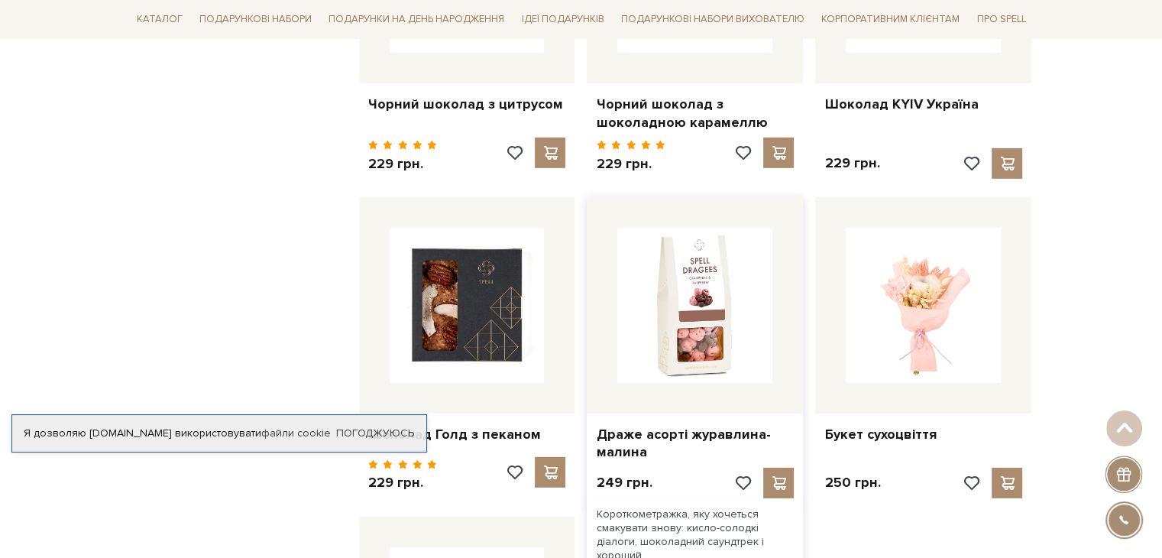
scroll to position [10659, 0]
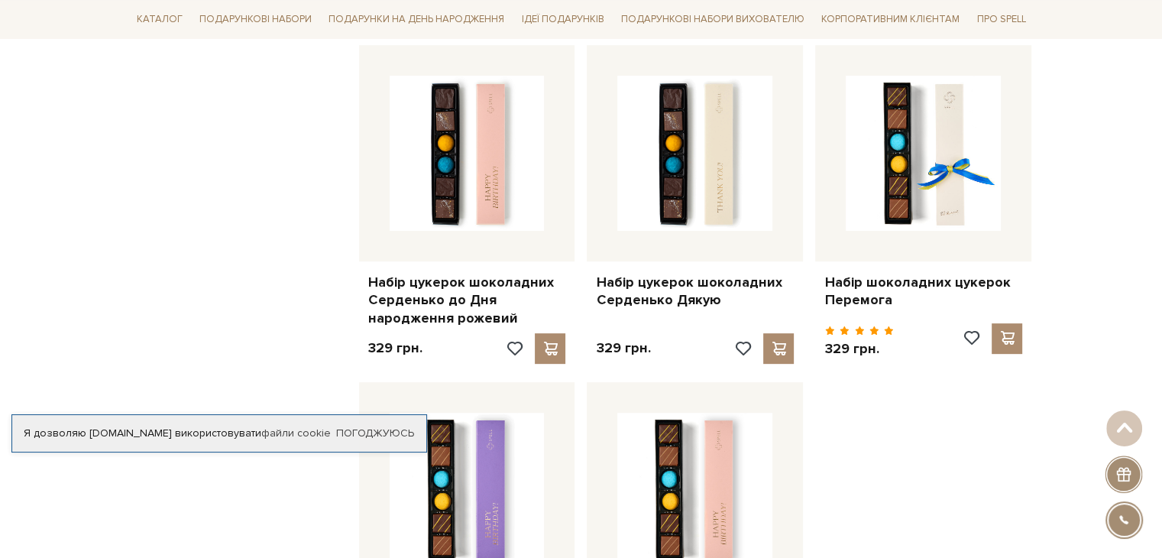
scroll to position [12568, 0]
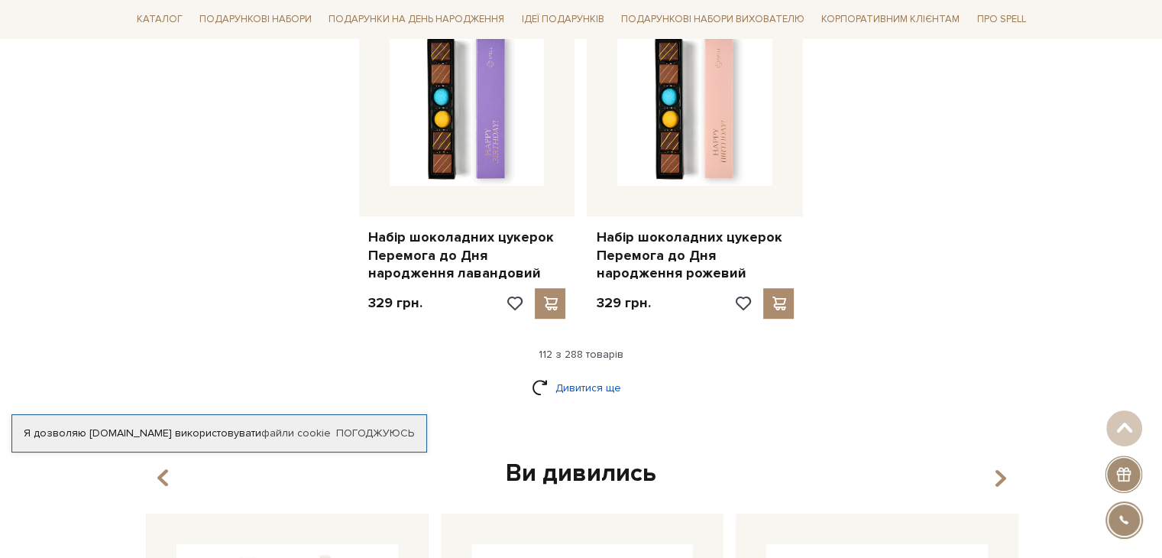
click at [609, 374] on link "Дивитися ще" at bounding box center [581, 387] width 99 height 27
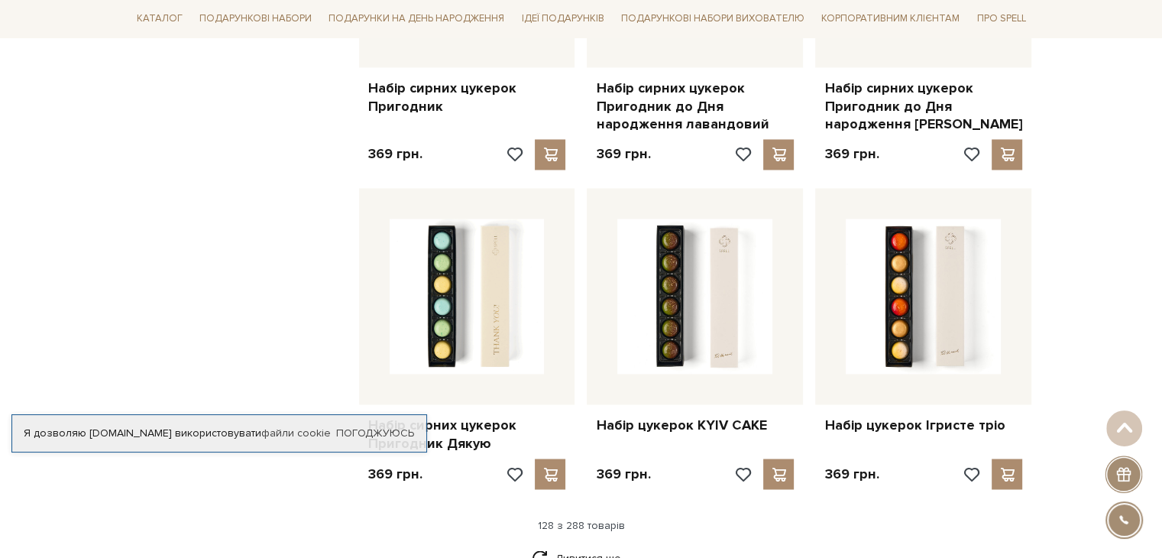
scroll to position [14096, 0]
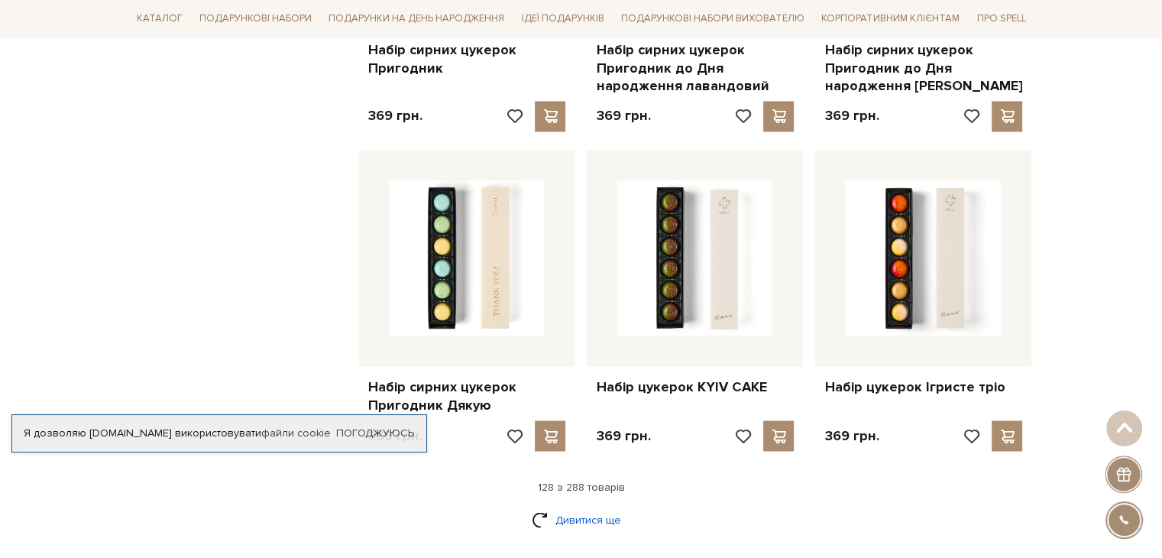
click at [608, 506] on link "Дивитися ще" at bounding box center [581, 519] width 99 height 27
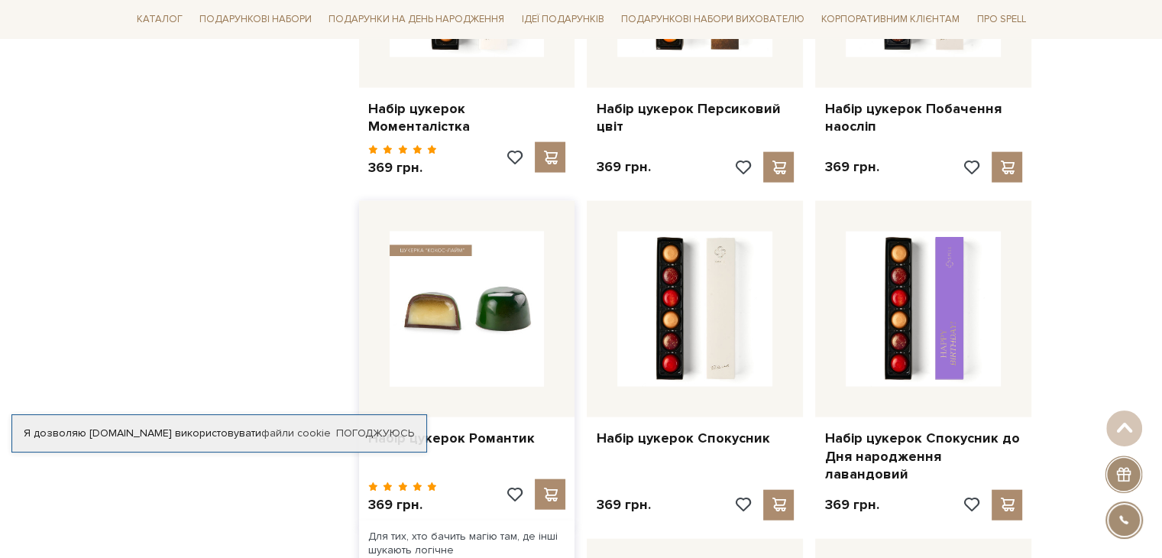
scroll to position [15088, 0]
